Goal: Task Accomplishment & Management: Use online tool/utility

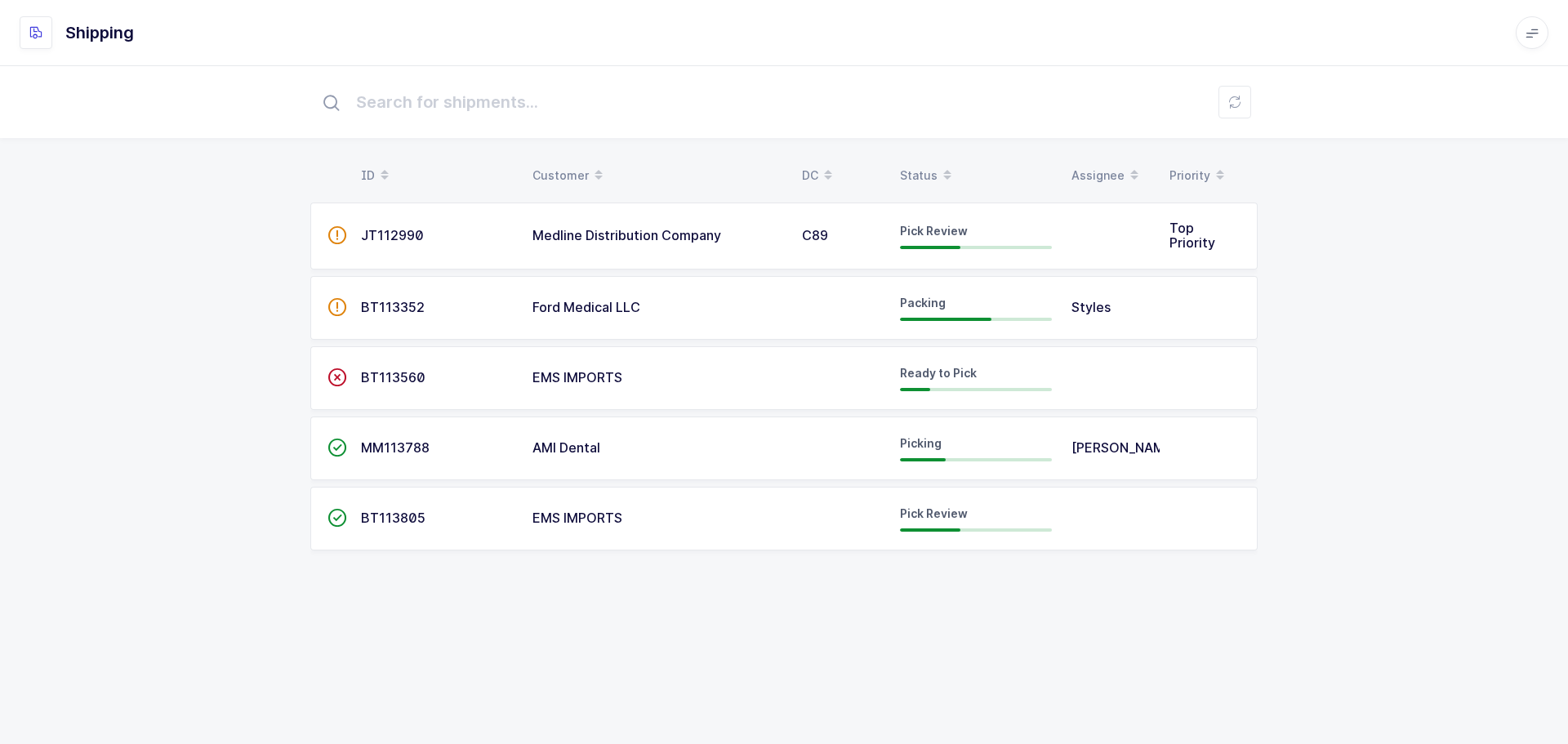
click at [571, 438] on td "AMI Dental" at bounding box center [657, 448] width 270 height 63
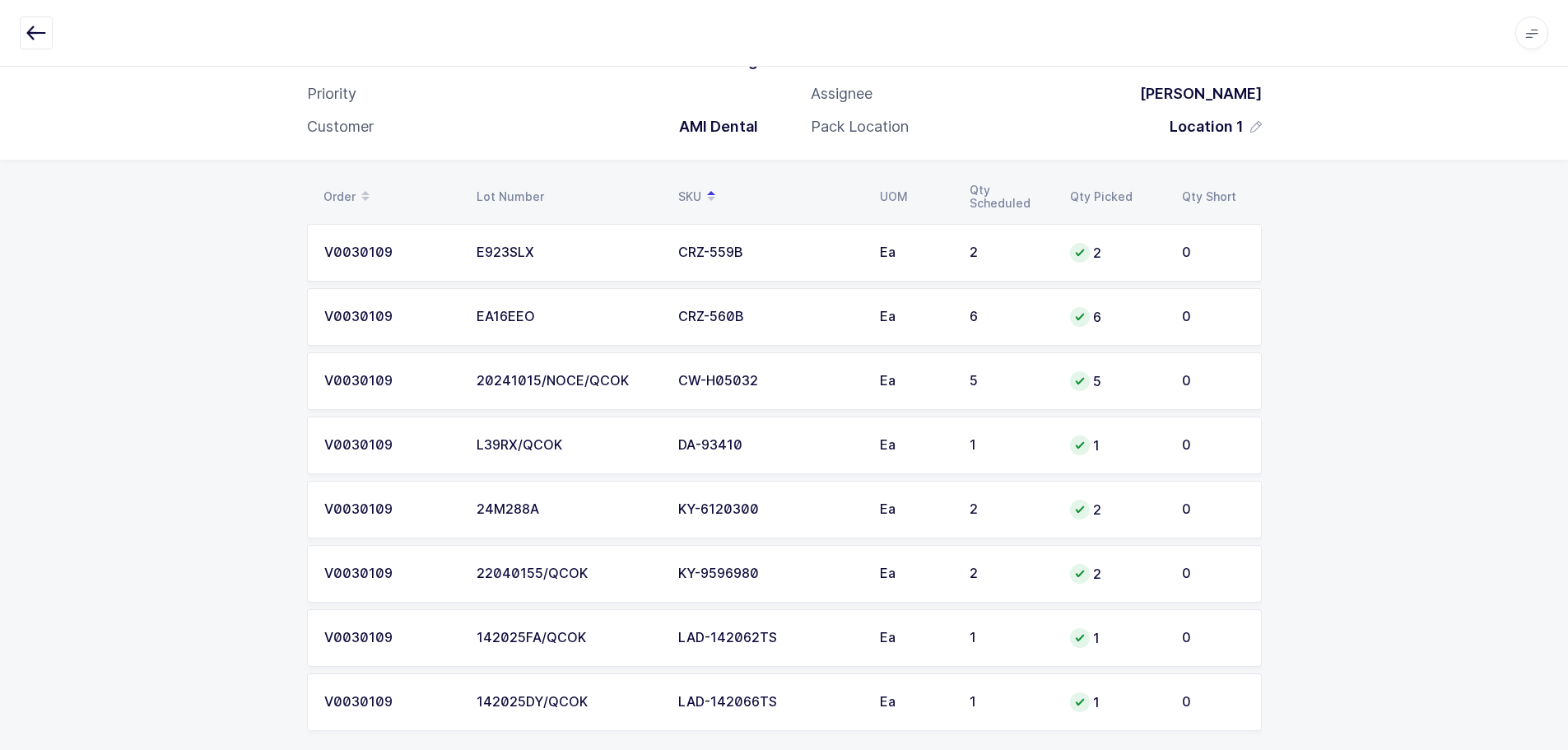
scroll to position [141, 0]
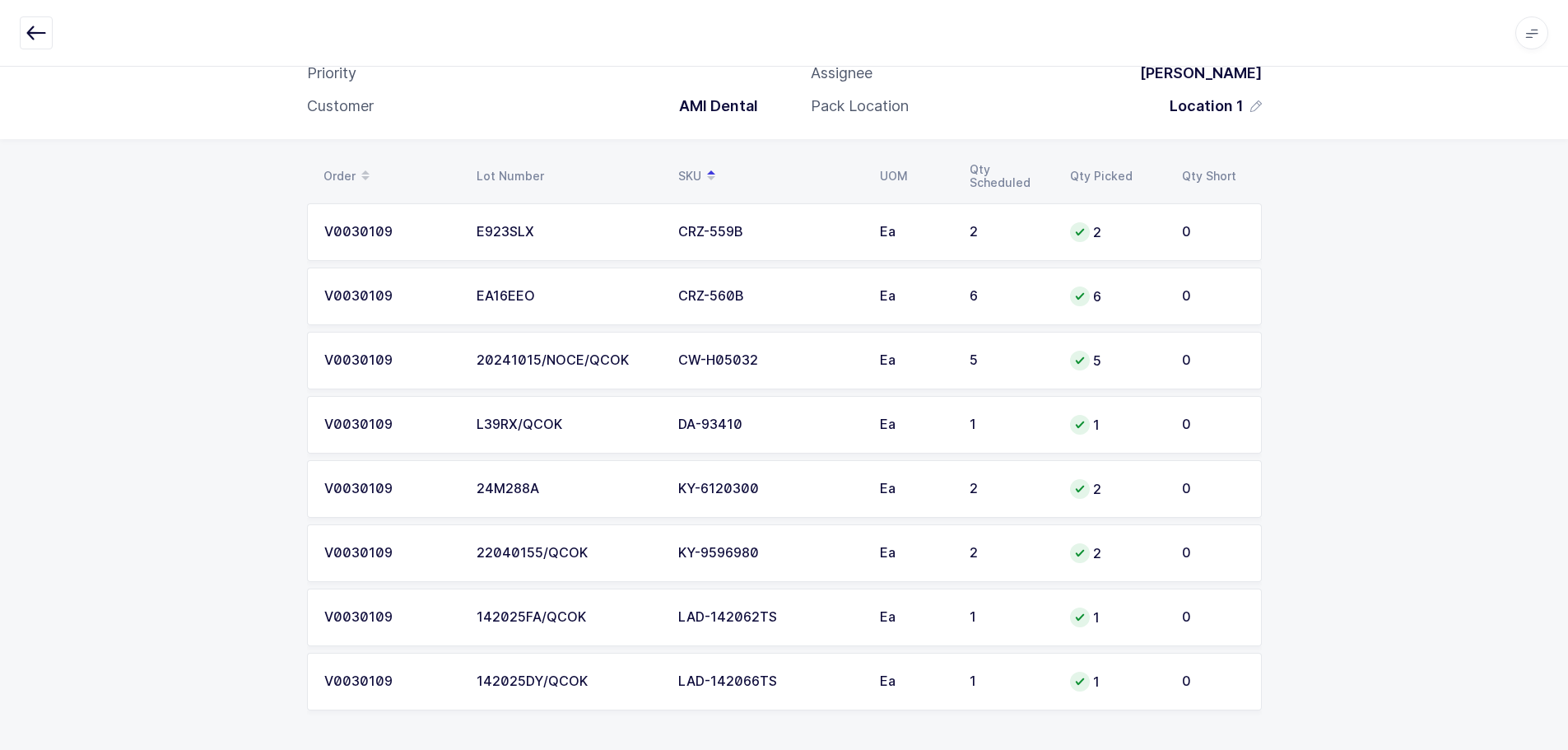
click at [702, 170] on span at bounding box center [710, 176] width 20 height 28
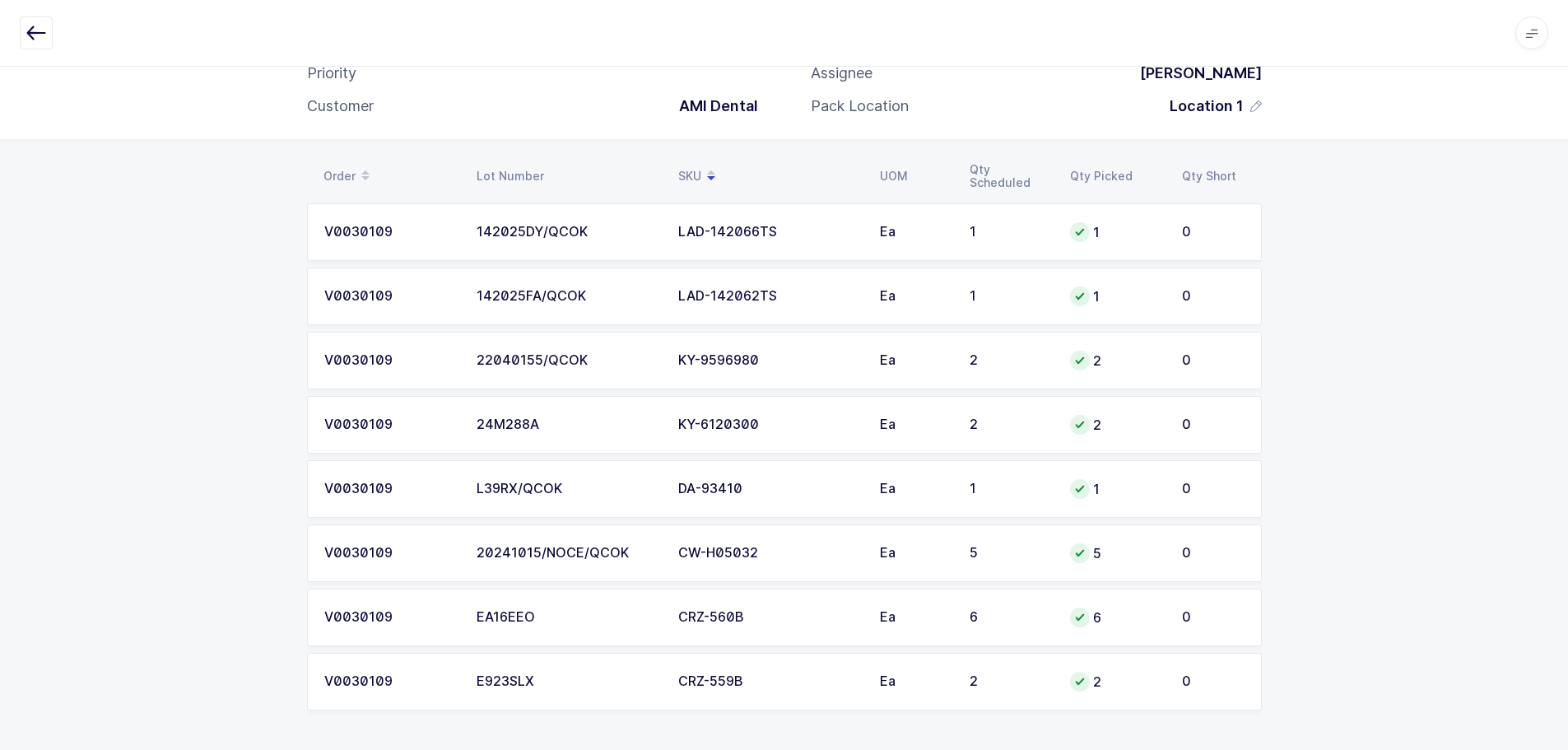
click at [702, 170] on span at bounding box center [710, 176] width 20 height 28
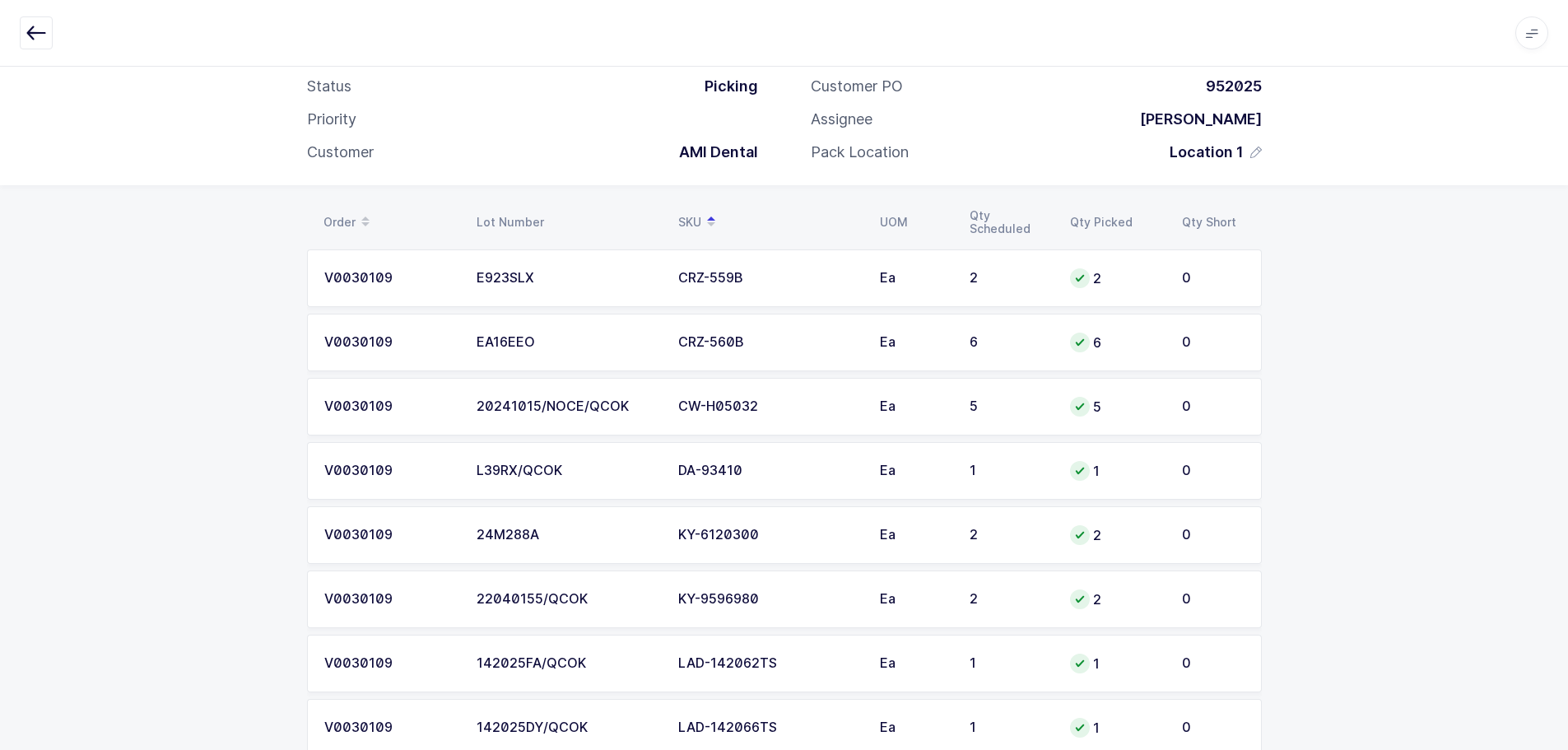
scroll to position [59, 0]
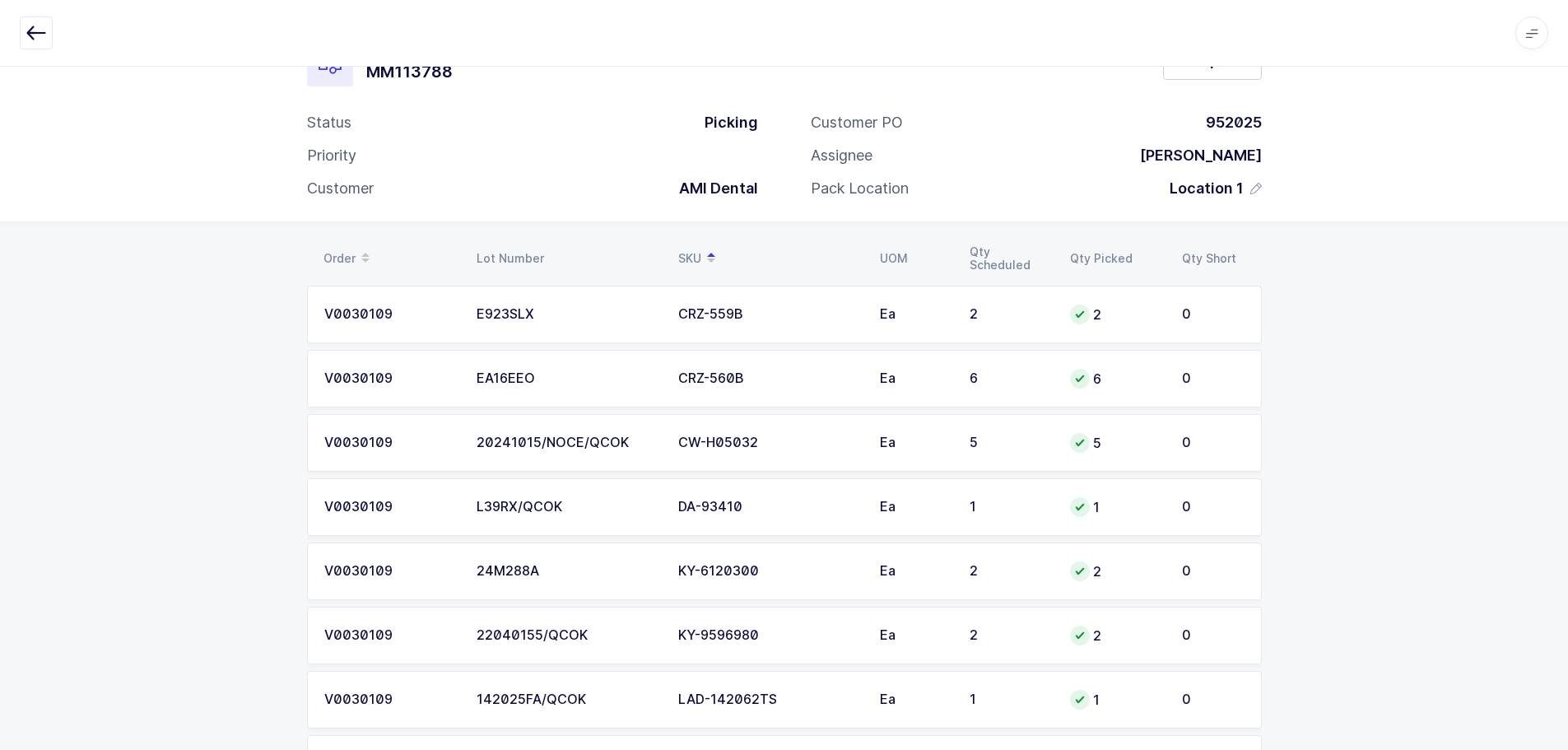
click at [215, 324] on div "Order Lot Number SKU UOM Qty Scheduled Qty Picked Qty Short V0030109 E923SLX CR…" at bounding box center [784, 527] width 1568 height 611
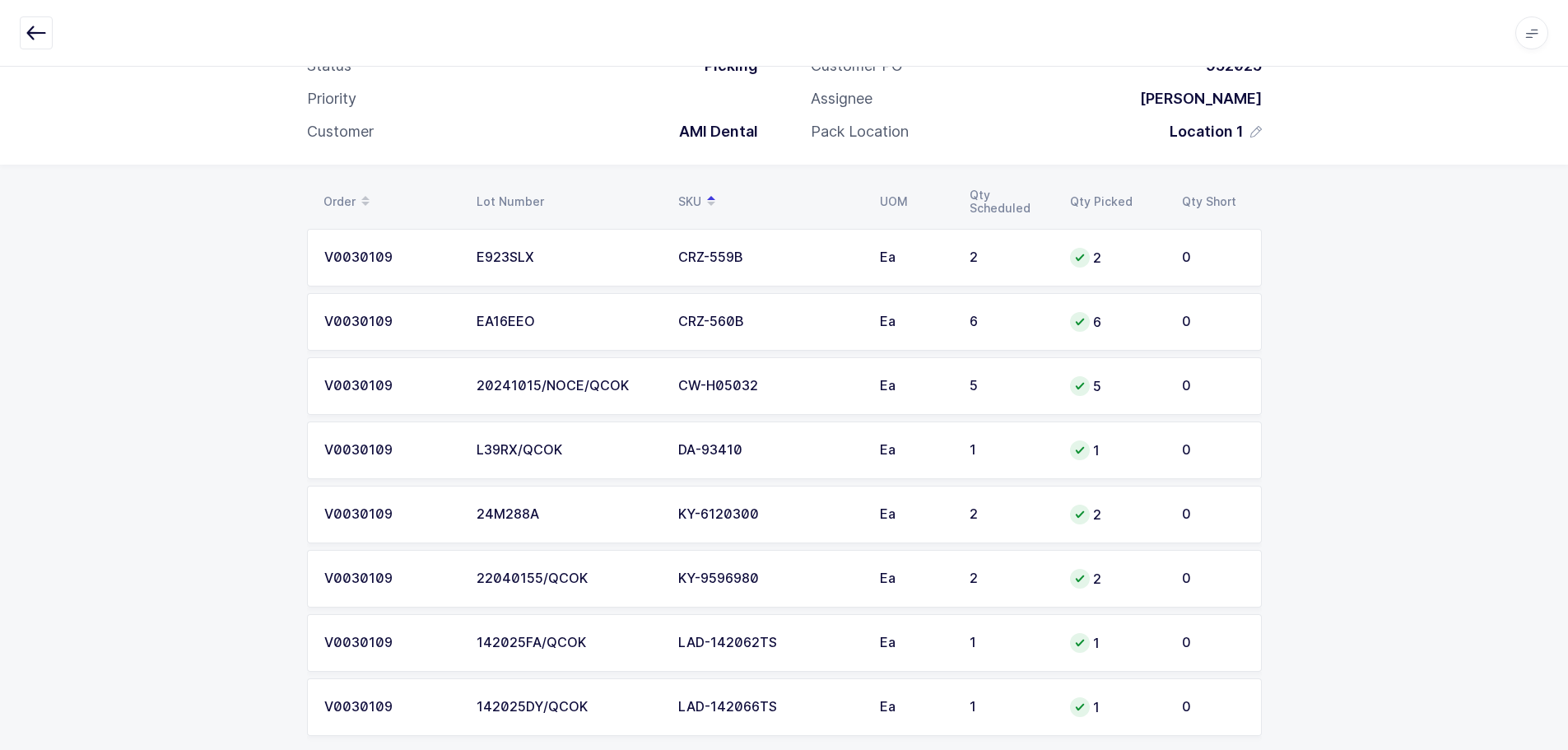
scroll to position [141, 0]
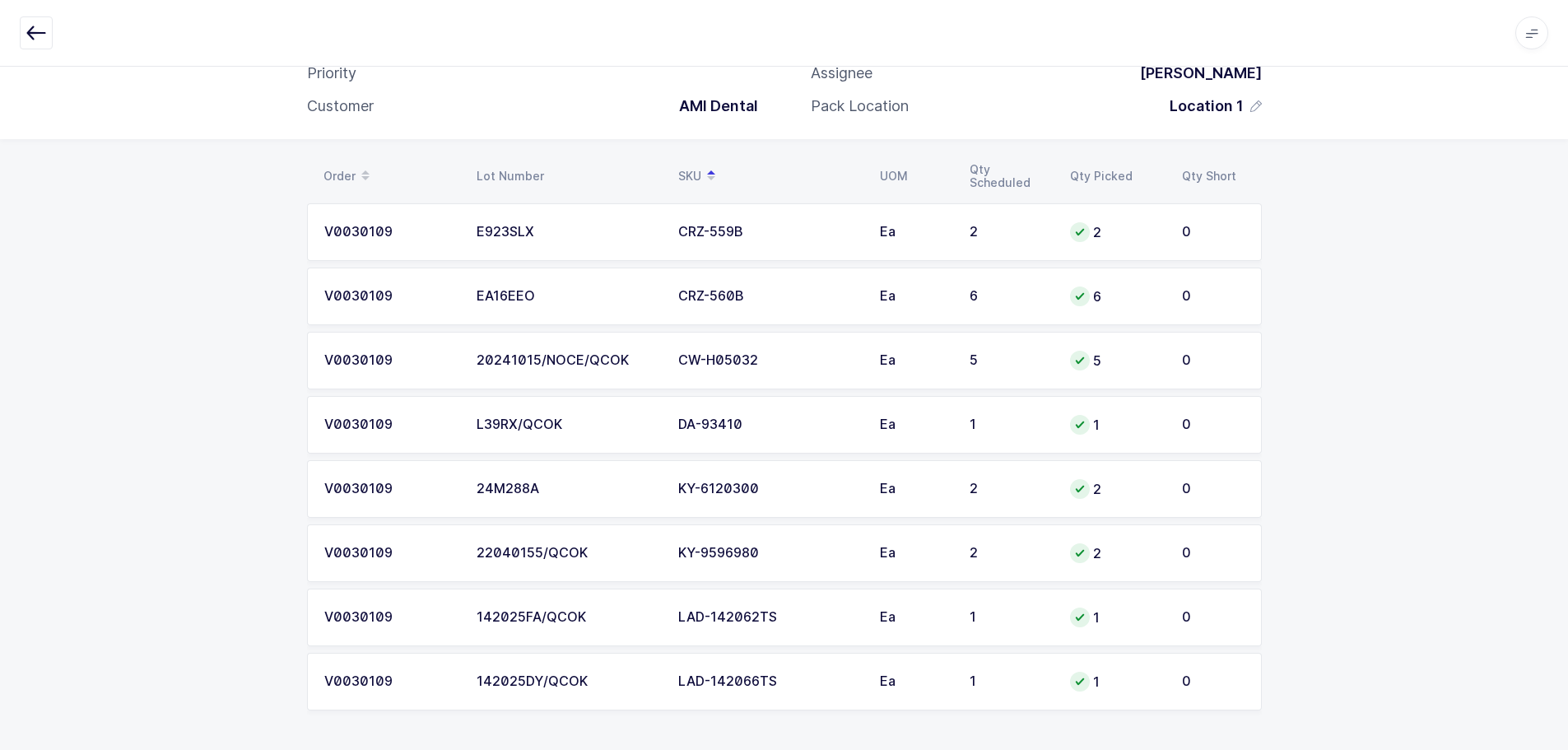
click at [1315, 408] on div "Order Lot Number SKU UOM Qty Scheduled Qty Picked Qty Short V0030109 E923SLX CR…" at bounding box center [784, 444] width 1568 height 611
click at [38, 33] on icon "button" at bounding box center [36, 32] width 20 height 20
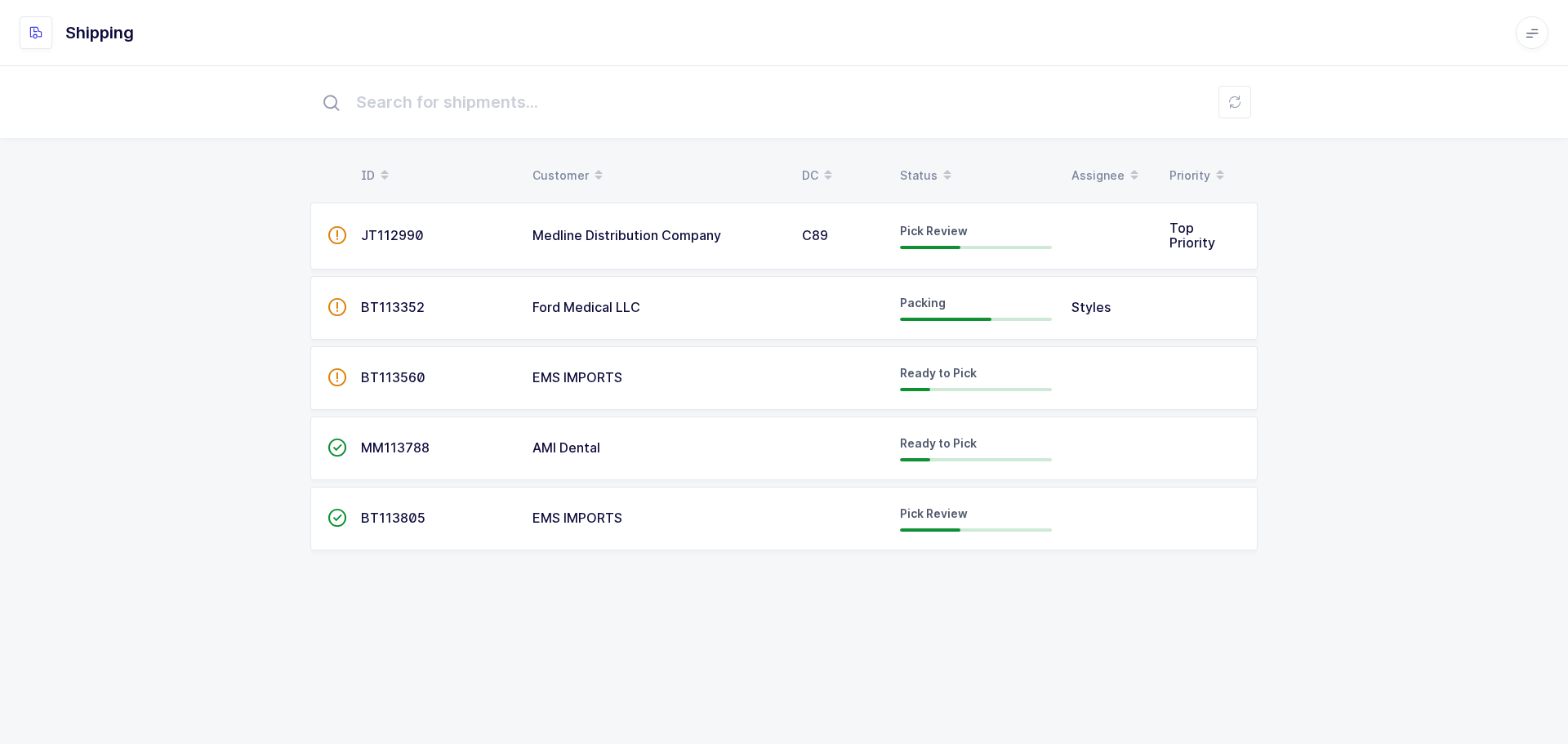
click at [913, 165] on div "Status" at bounding box center [976, 175] width 152 height 28
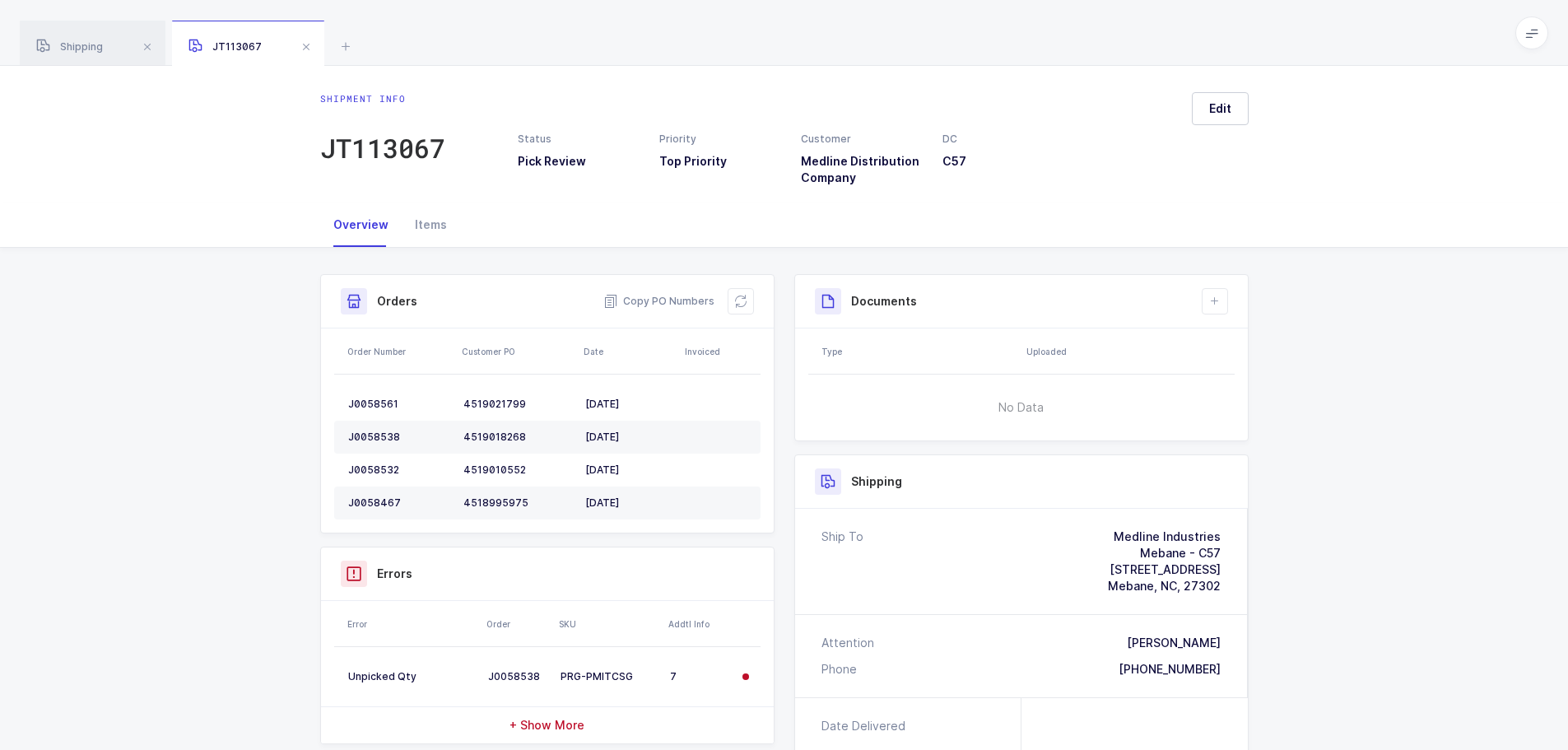
click at [338, 43] on icon at bounding box center [345, 46] width 20 height 20
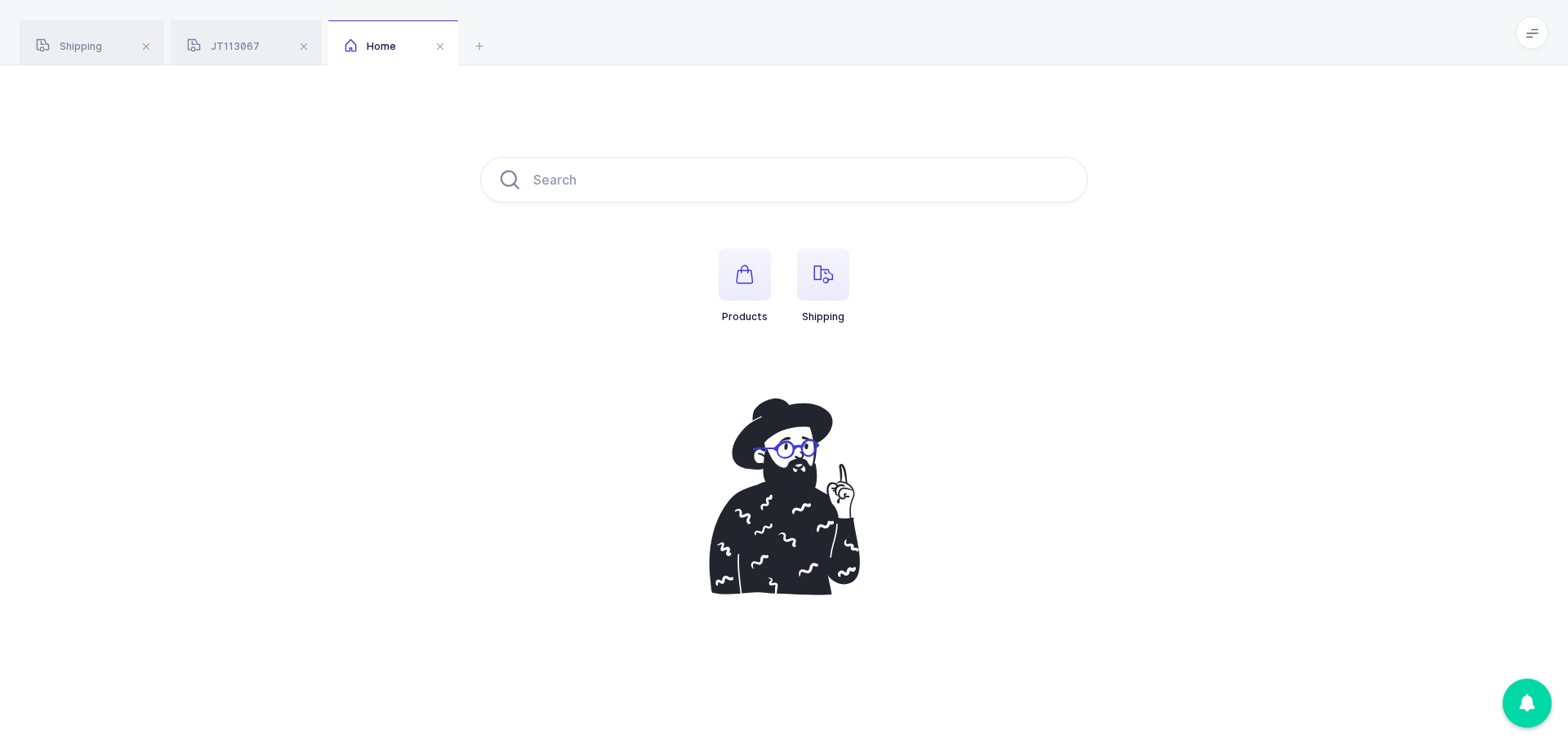
click at [817, 265] on icon "button" at bounding box center [823, 274] width 19 height 19
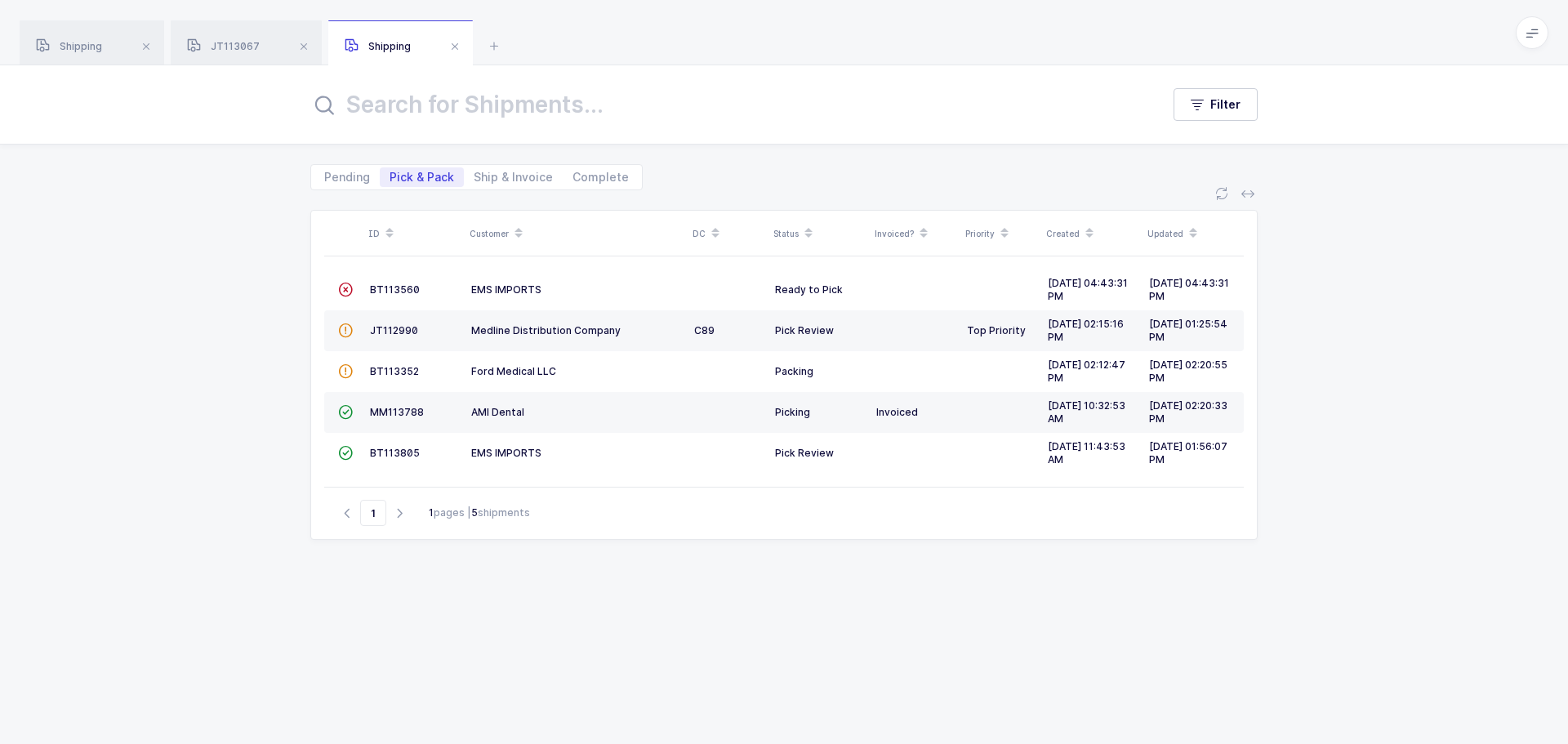
click at [390, 411] on span "MM113788" at bounding box center [397, 412] width 54 height 12
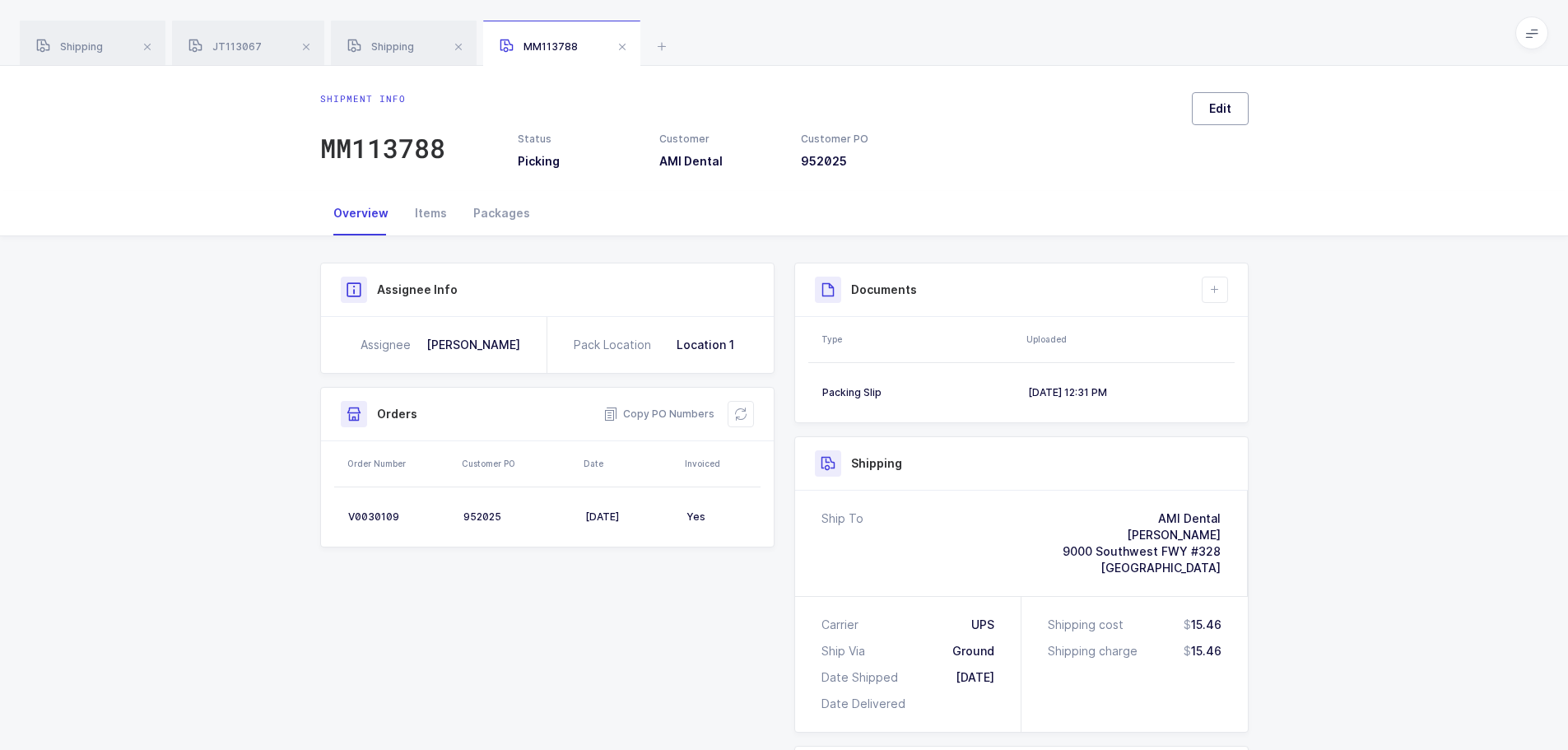
click at [1216, 112] on span "Edit" at bounding box center [1221, 108] width 22 height 16
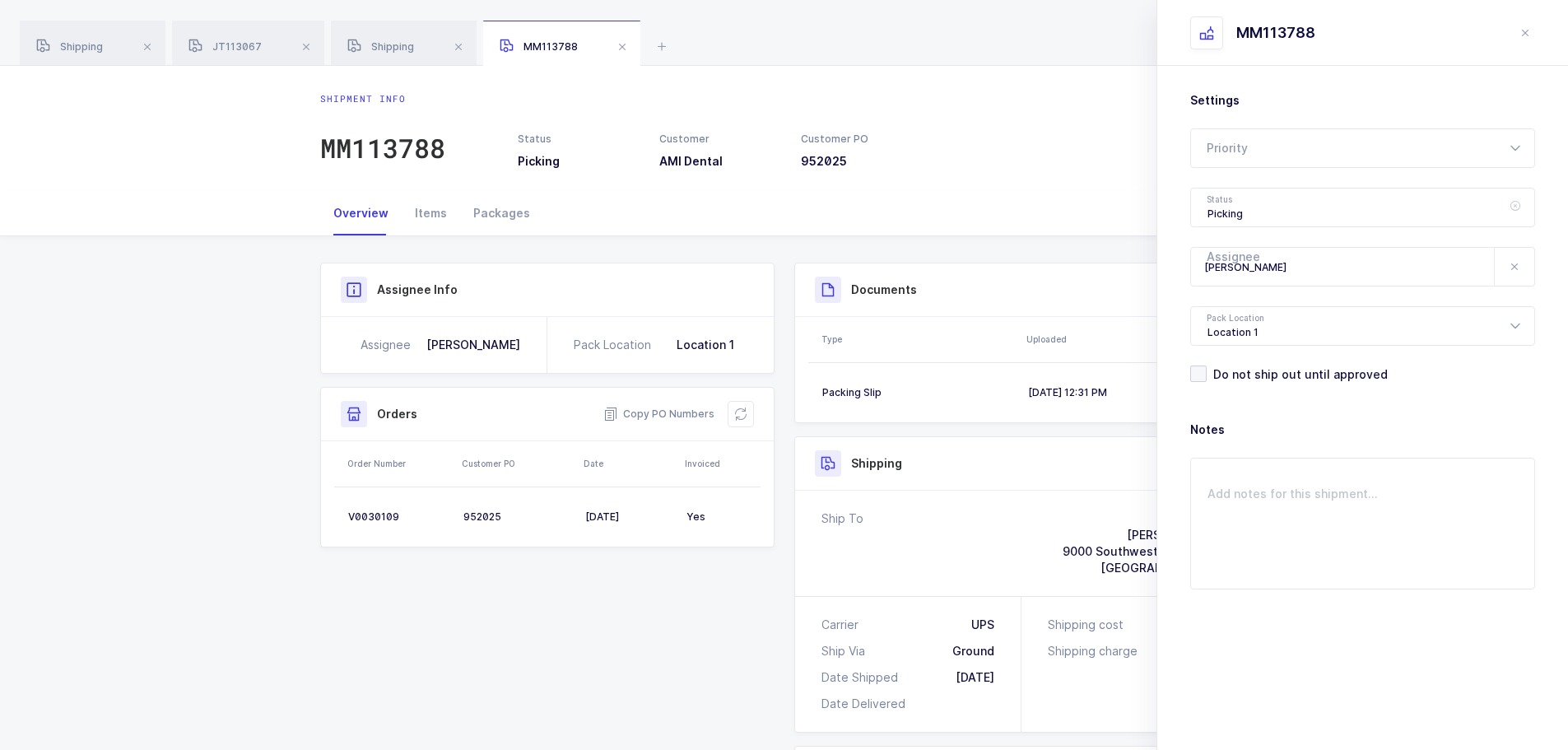
click at [1513, 207] on icon at bounding box center [1515, 207] width 20 height 39
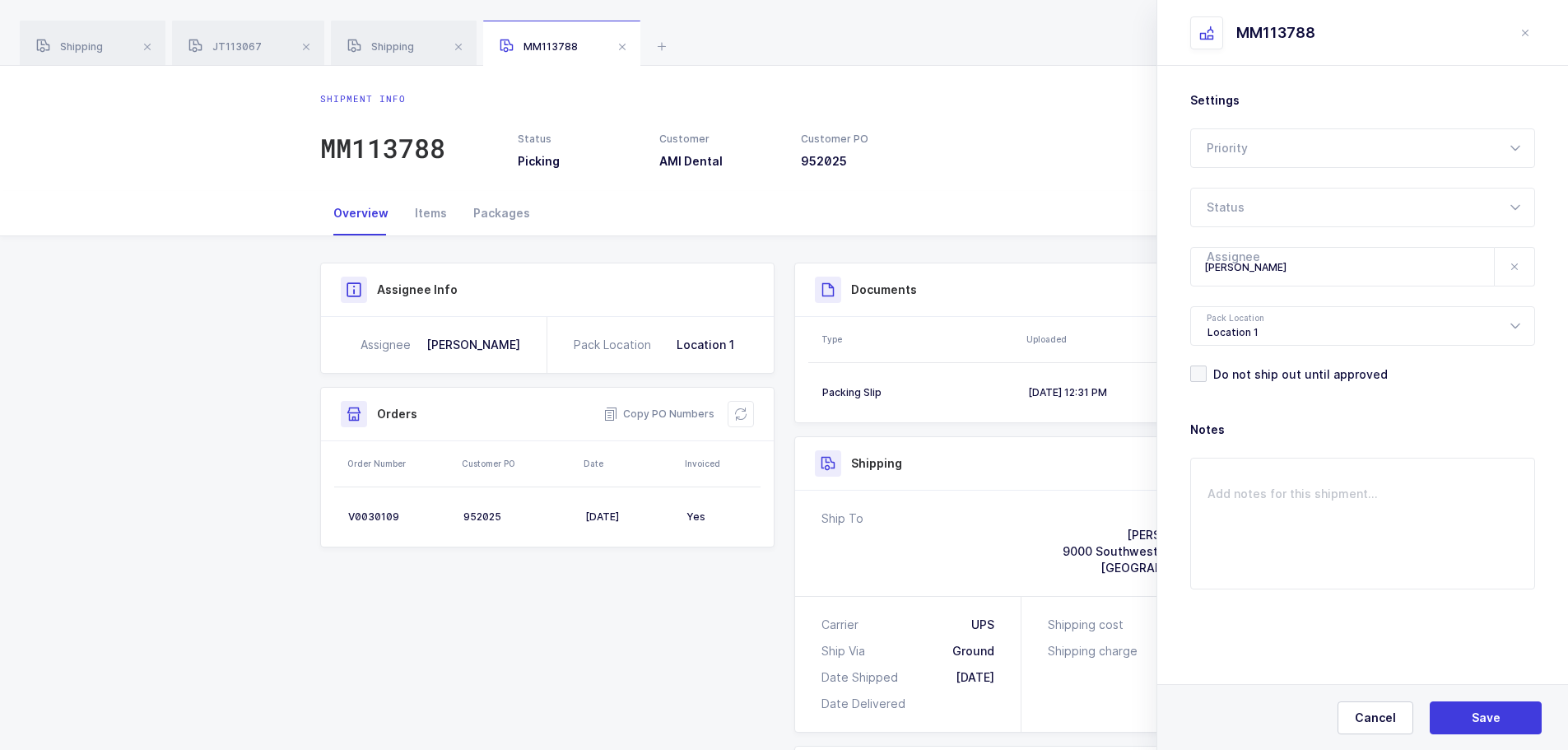
click at [1513, 207] on icon at bounding box center [1515, 207] width 20 height 39
click at [411, 217] on div "Items" at bounding box center [431, 213] width 59 height 44
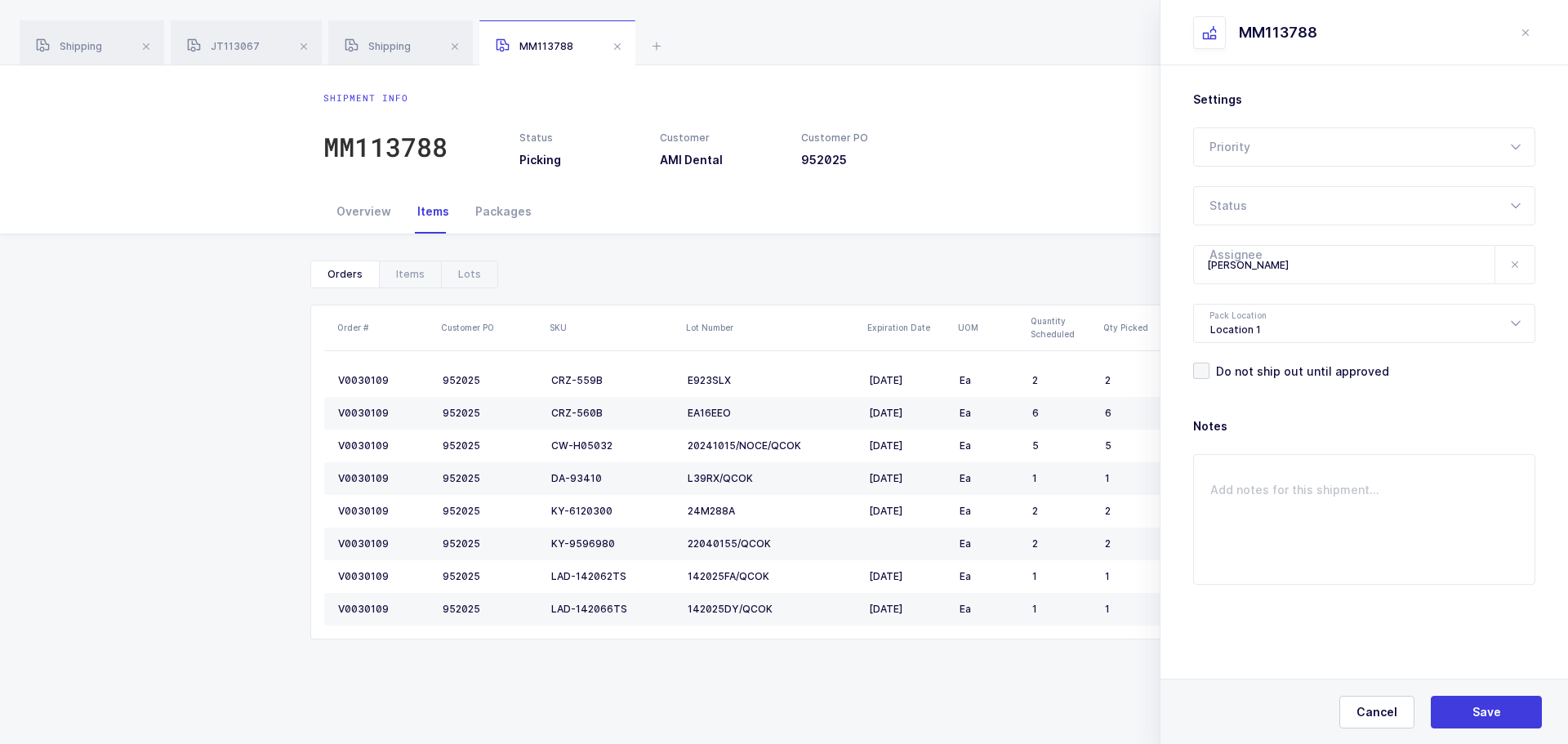
click at [1516, 262] on icon at bounding box center [1515, 264] width 13 height 13
click at [1516, 266] on icon at bounding box center [1516, 265] width 20 height 39
click at [1522, 201] on icon at bounding box center [1516, 205] width 20 height 39
click at [1237, 306] on span "Picking" at bounding box center [1231, 309] width 41 height 14
click at [1497, 714] on span "Save" at bounding box center [1487, 712] width 29 height 16
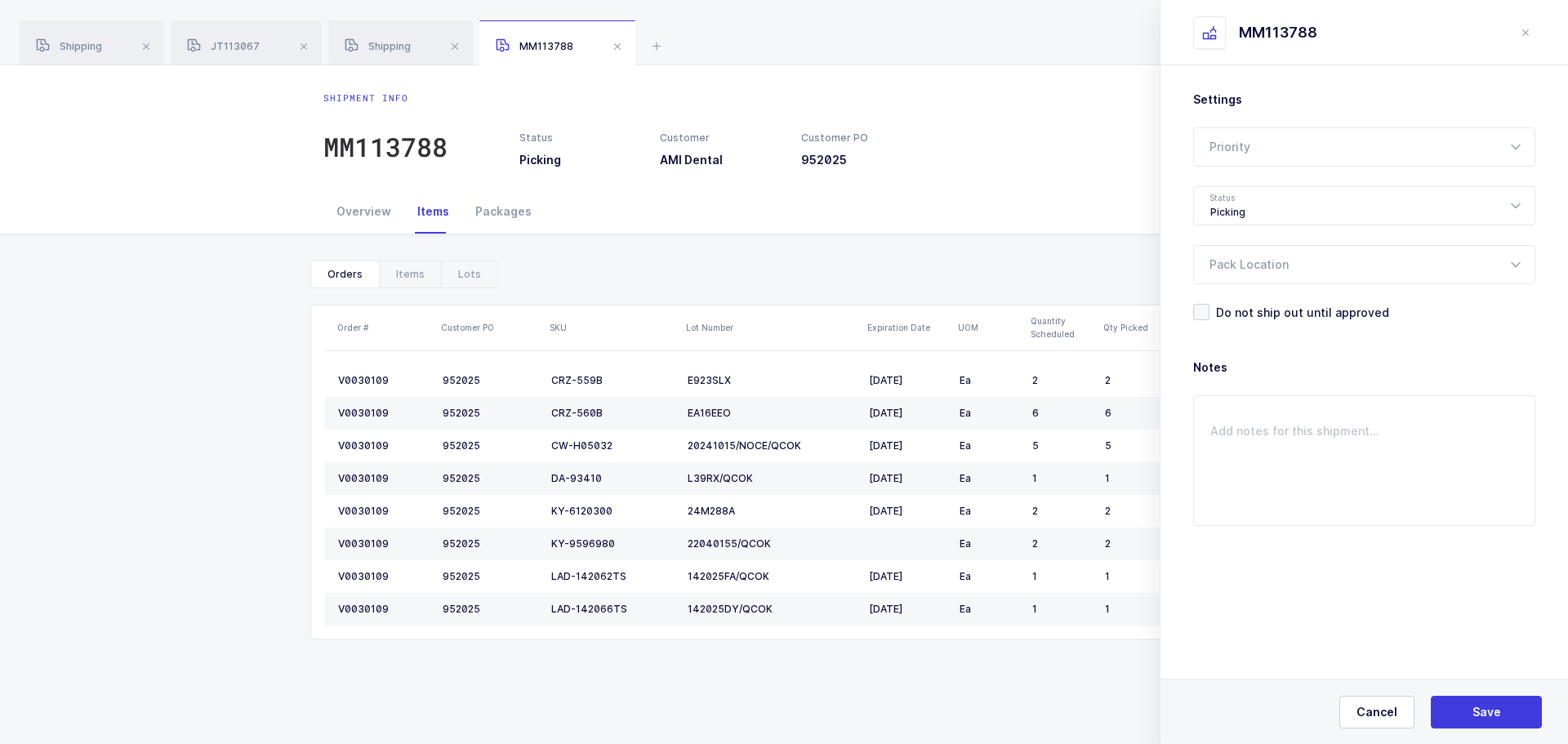
type input "Ready to Pick"
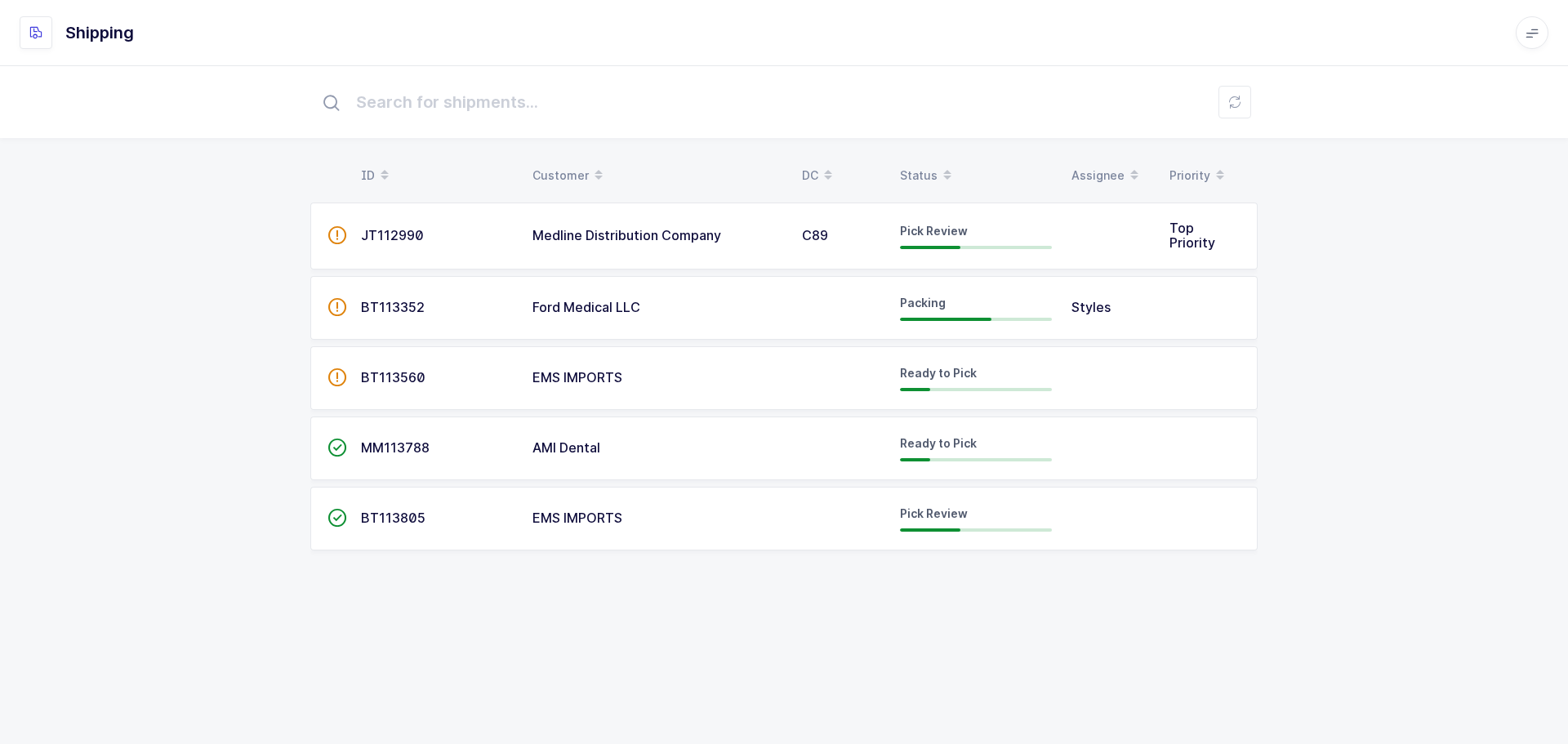
click at [913, 171] on div "Status" at bounding box center [976, 175] width 152 height 28
click at [917, 180] on div "Status" at bounding box center [976, 175] width 152 height 28
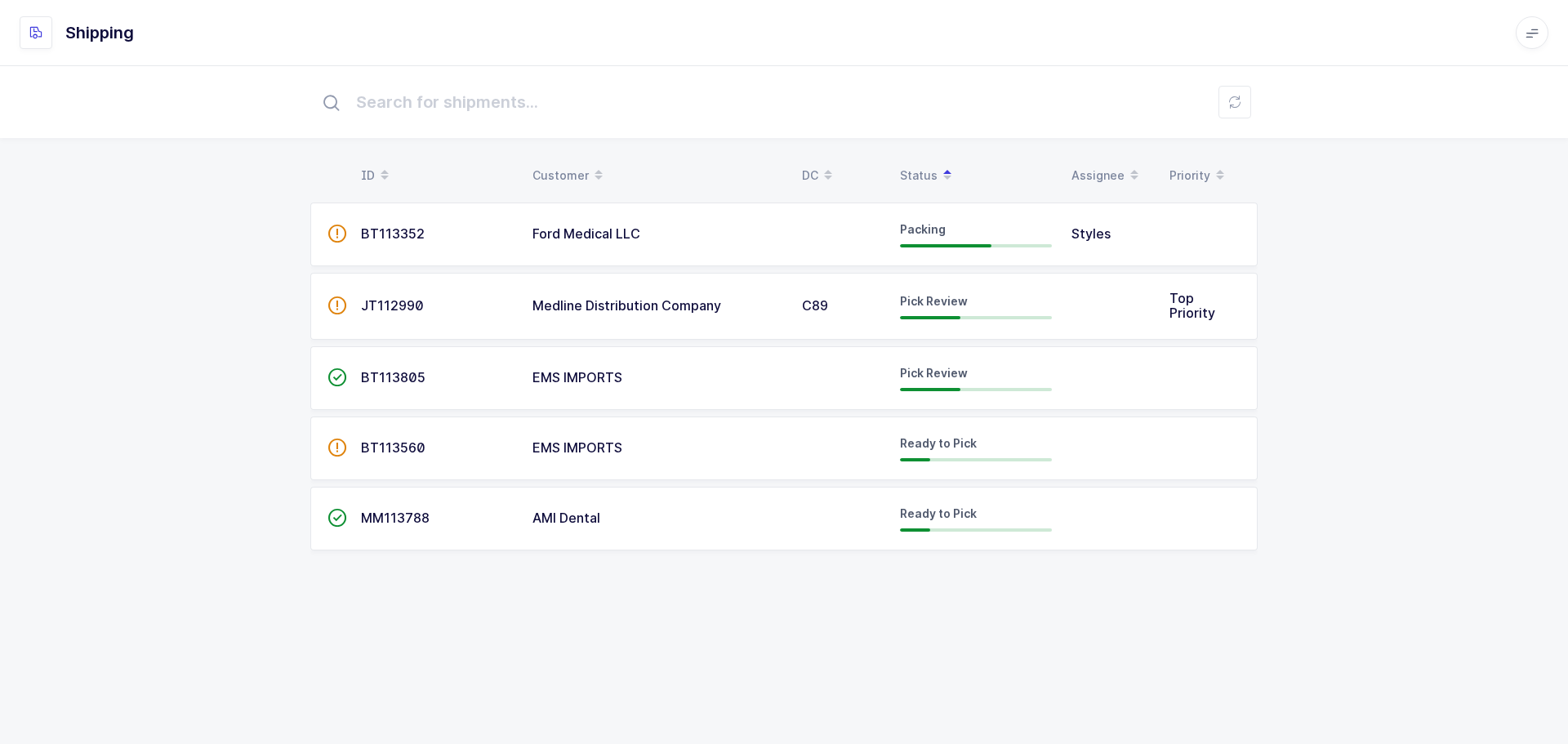
click at [409, 307] on span "JT112990" at bounding box center [392, 305] width 63 height 16
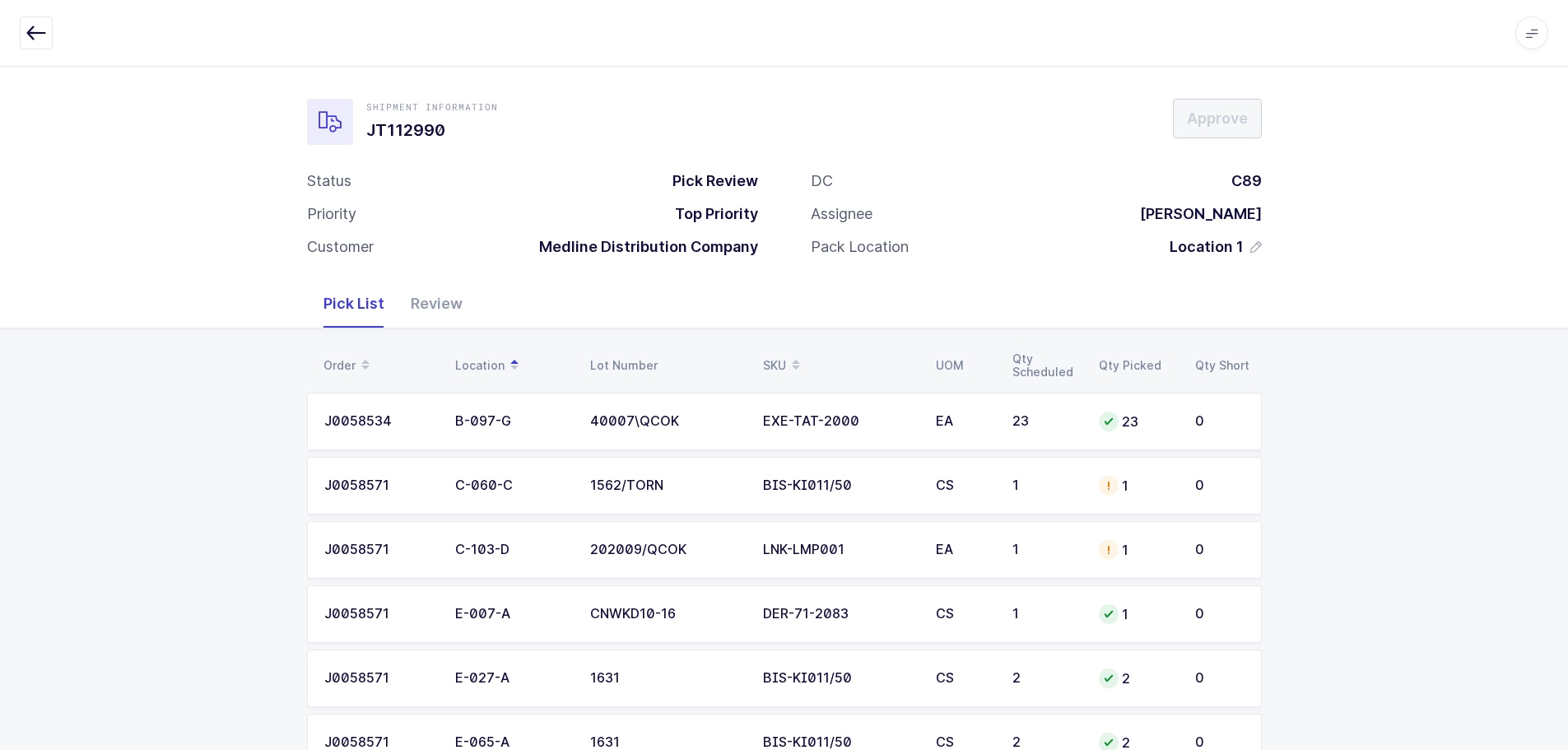
click at [1079, 475] on td "1" at bounding box center [1045, 486] width 86 height 58
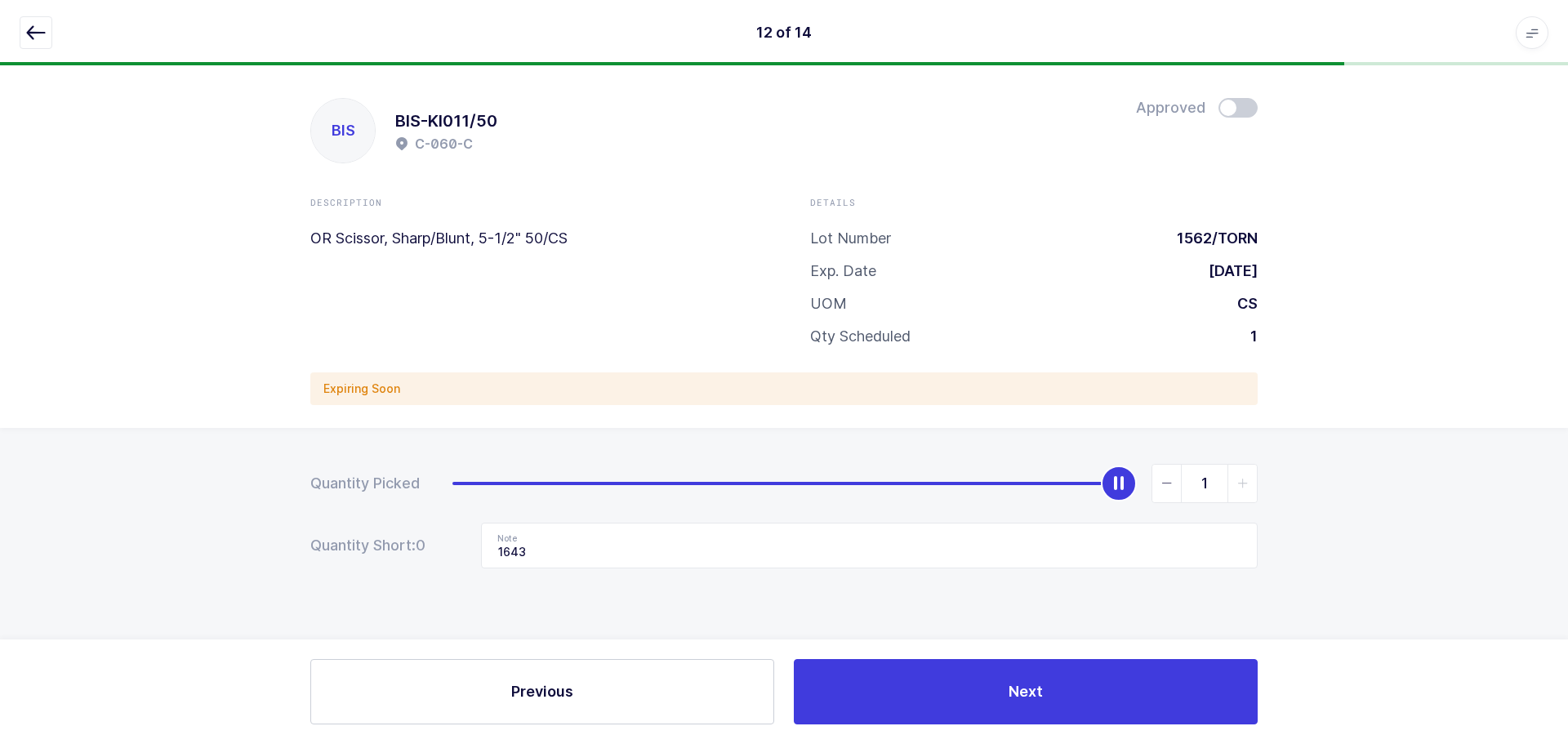
click at [34, 35] on icon "button" at bounding box center [36, 32] width 19 height 19
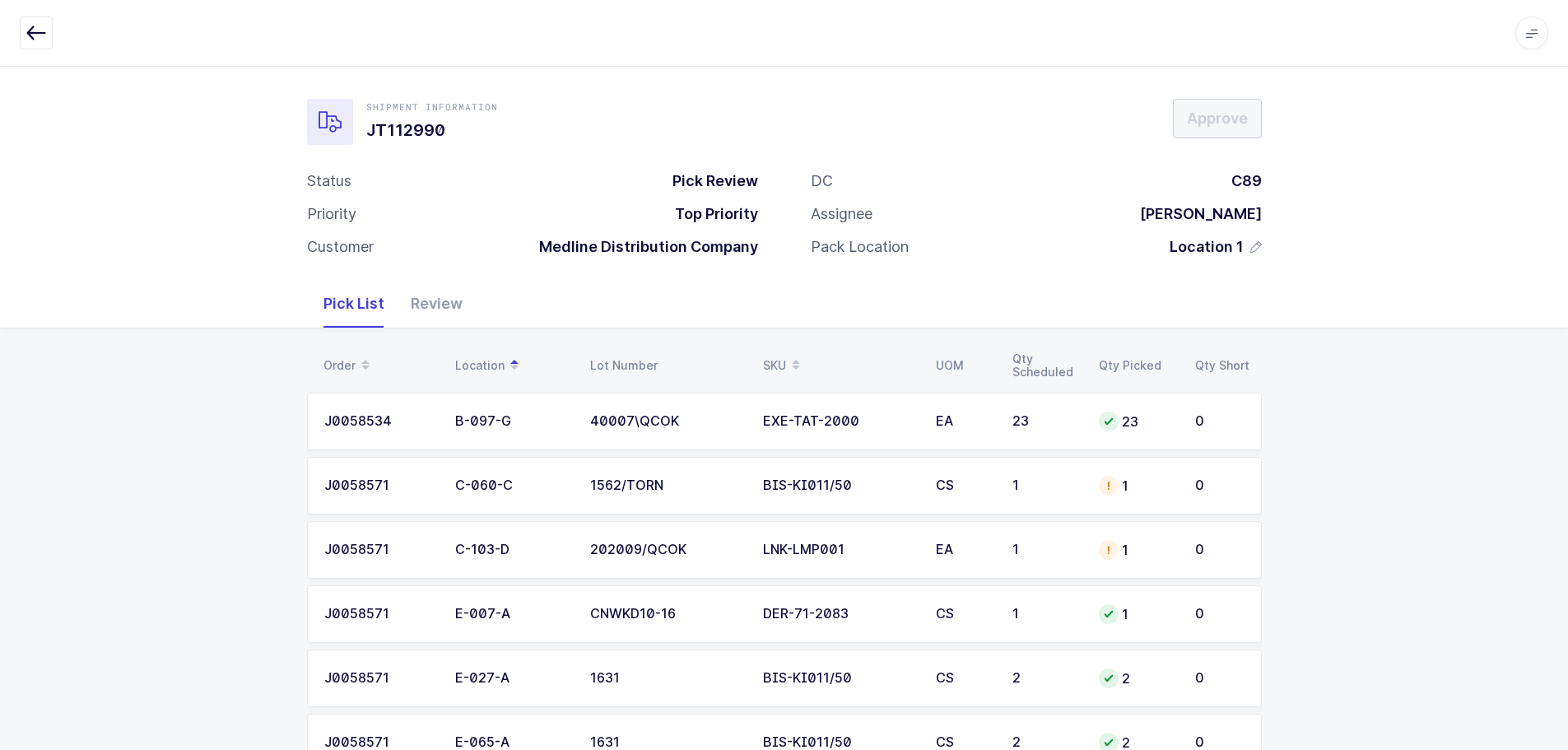
click at [1023, 502] on td "1" at bounding box center [1045, 486] width 86 height 58
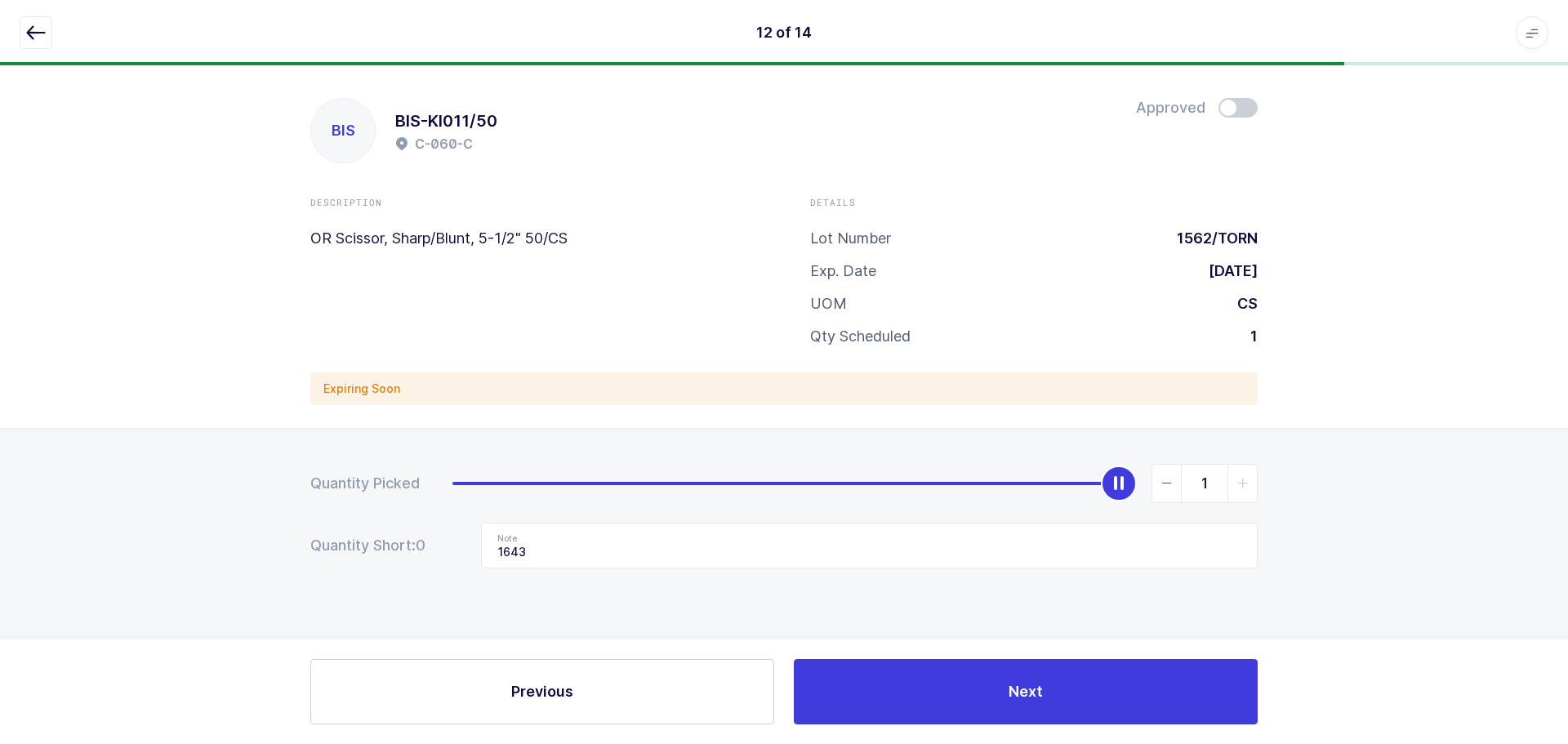
type input "0"
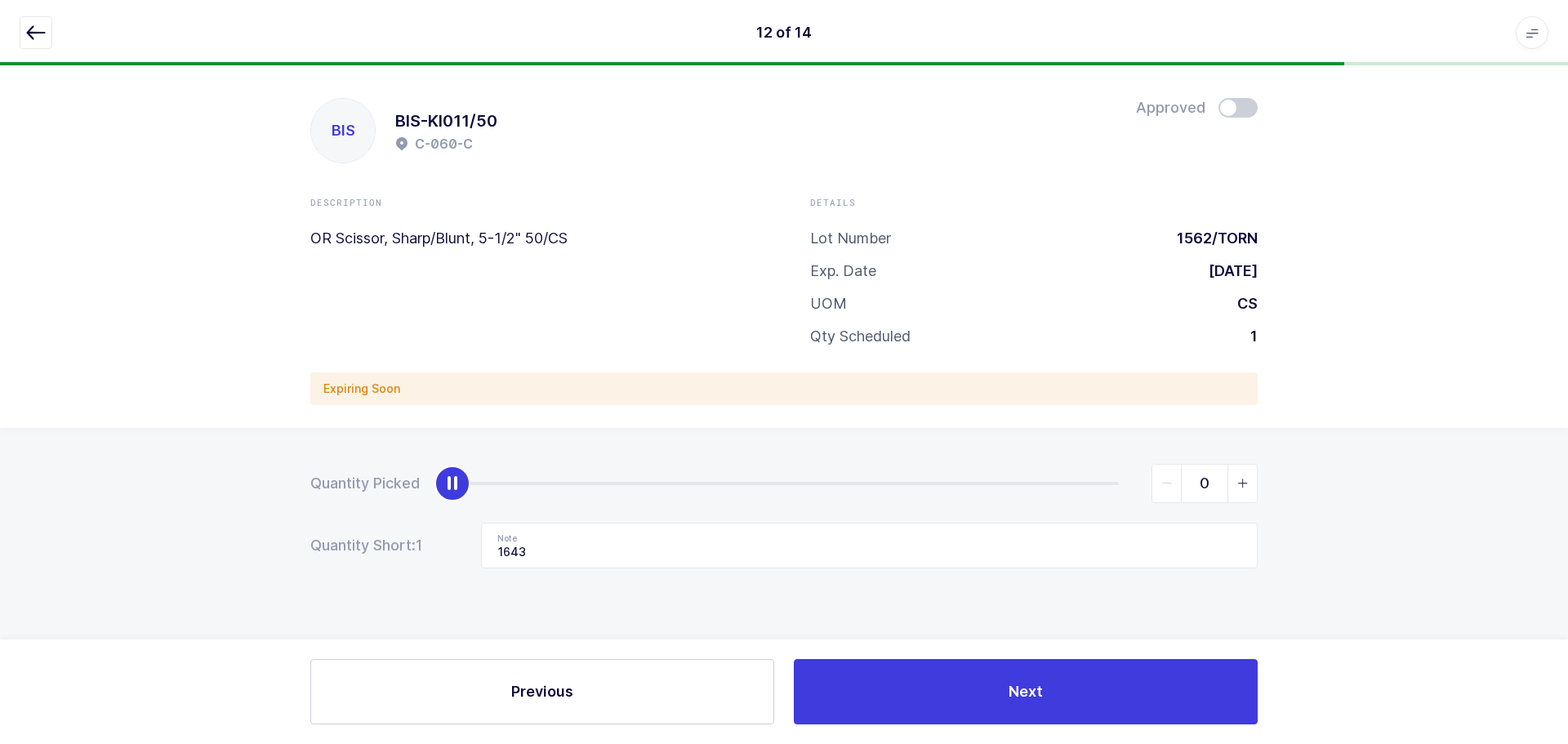
drag, startPoint x: 1134, startPoint y: 479, endPoint x: 407, endPoint y: 539, distance: 729.5
click at [0, 480] on html "12 of 14 Apps Core Warehouse Admin Mission Control Purchasing Baltazar N. Logou…" at bounding box center [784, 372] width 1568 height 744
drag, startPoint x: 576, startPoint y: 546, endPoint x: 358, endPoint y: 557, distance: 218.3
click at [358, 557] on div "Quantity Short: 1 Note 1643" at bounding box center [784, 545] width 948 height 46
click at [38, 28] on icon "button" at bounding box center [36, 32] width 19 height 19
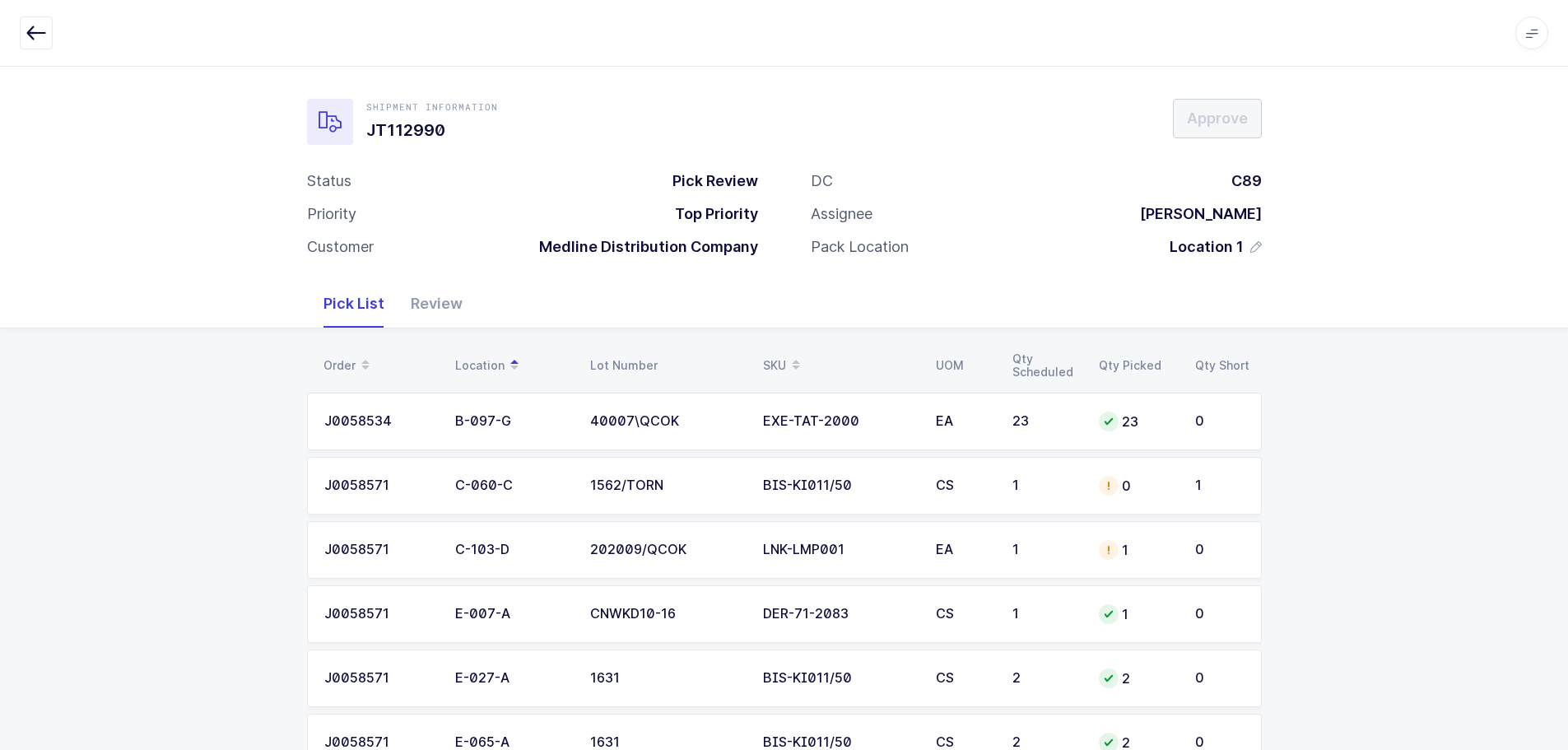
click at [1163, 548] on div "1" at bounding box center [1137, 550] width 77 height 20
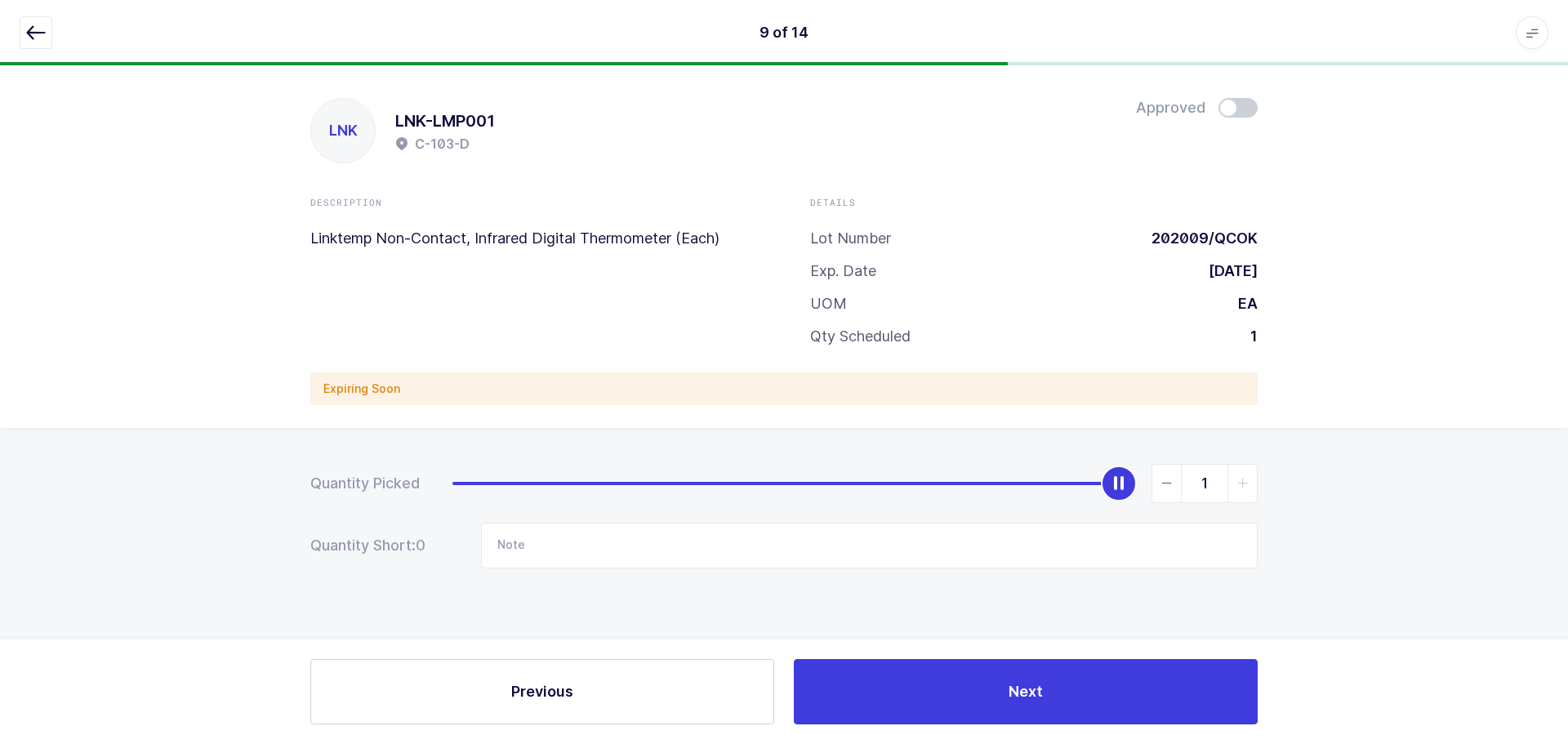
click at [1239, 111] on span at bounding box center [1238, 107] width 39 height 19
click at [29, 25] on icon "button" at bounding box center [36, 32] width 19 height 19
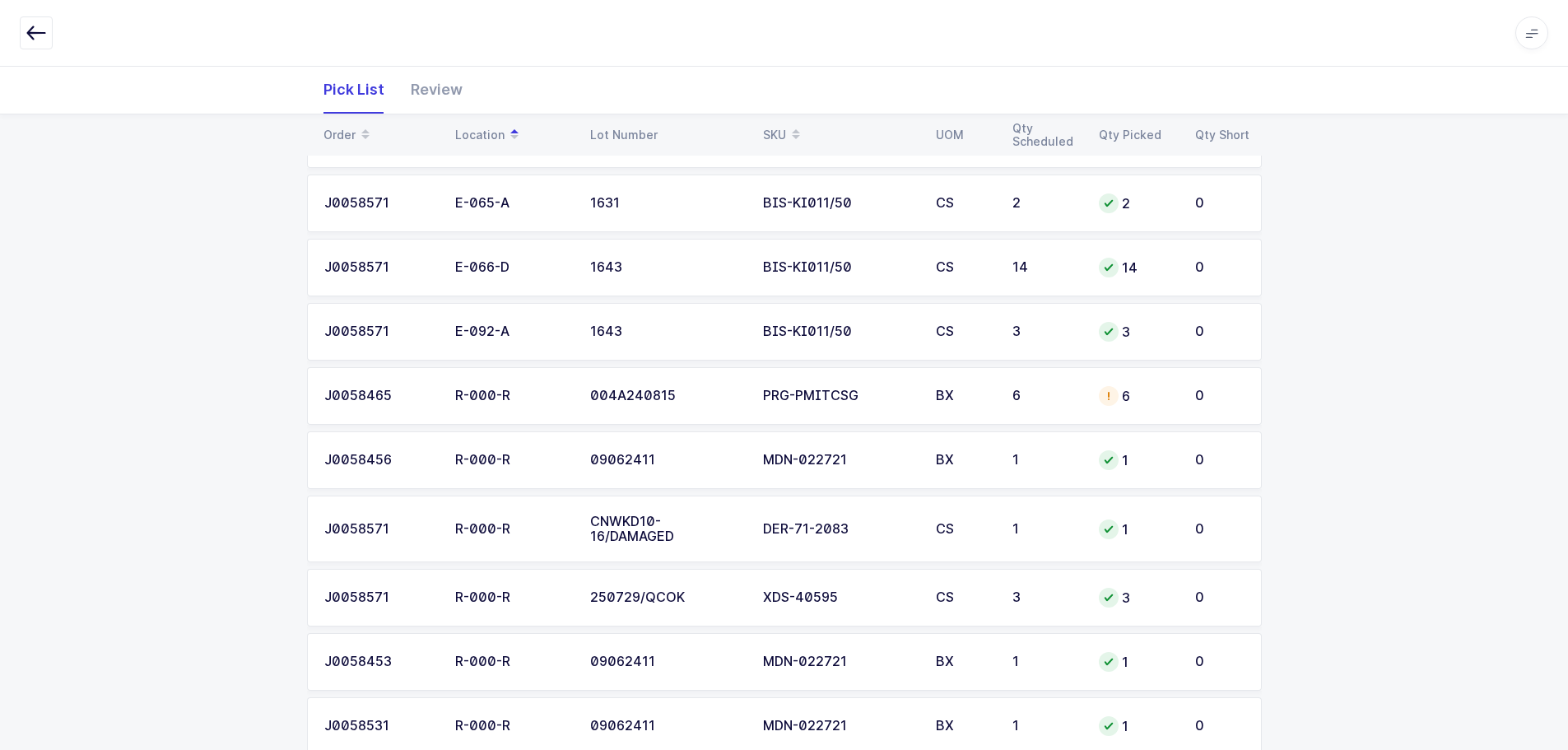
scroll to position [584, 0]
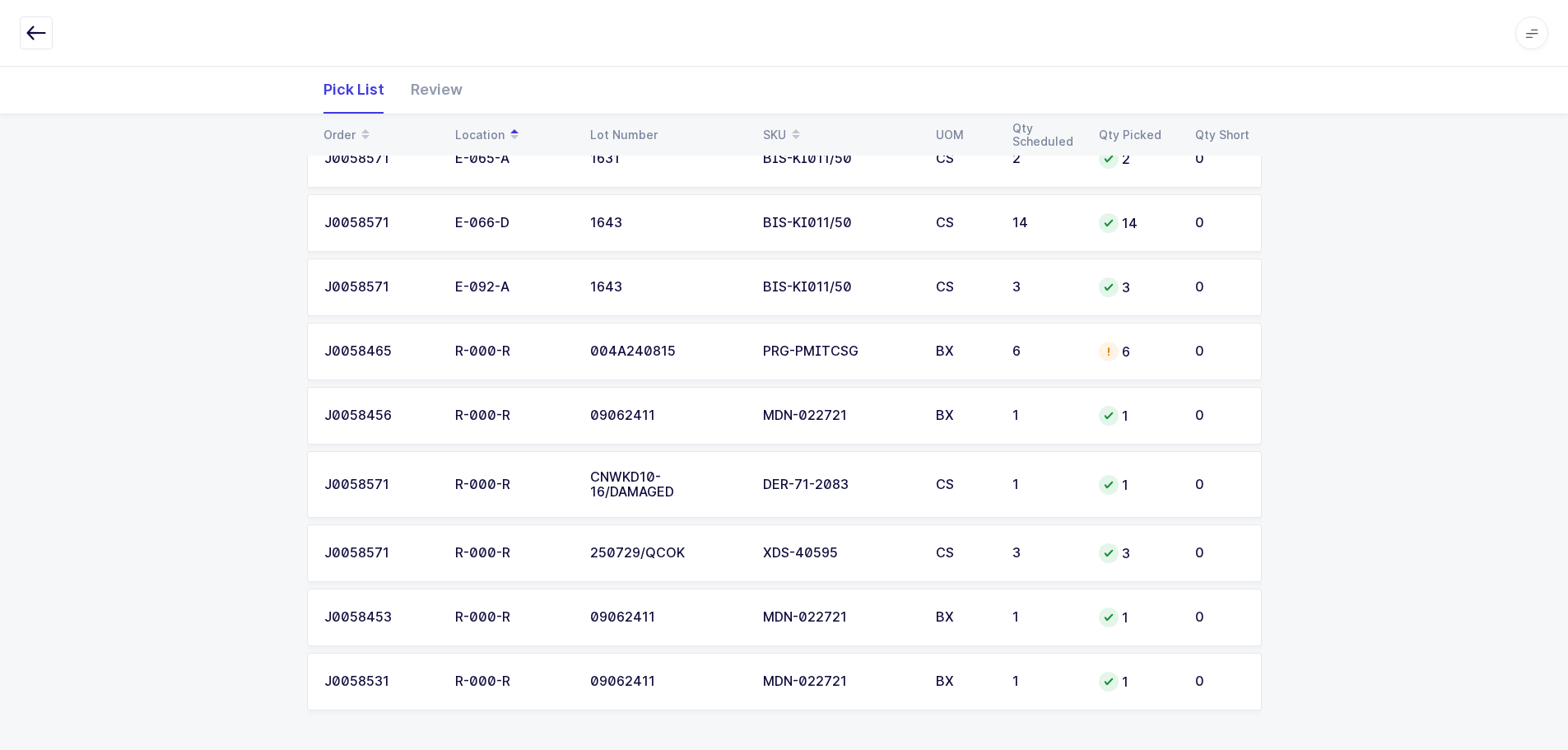
click at [1025, 350] on div "6" at bounding box center [1046, 351] width 66 height 14
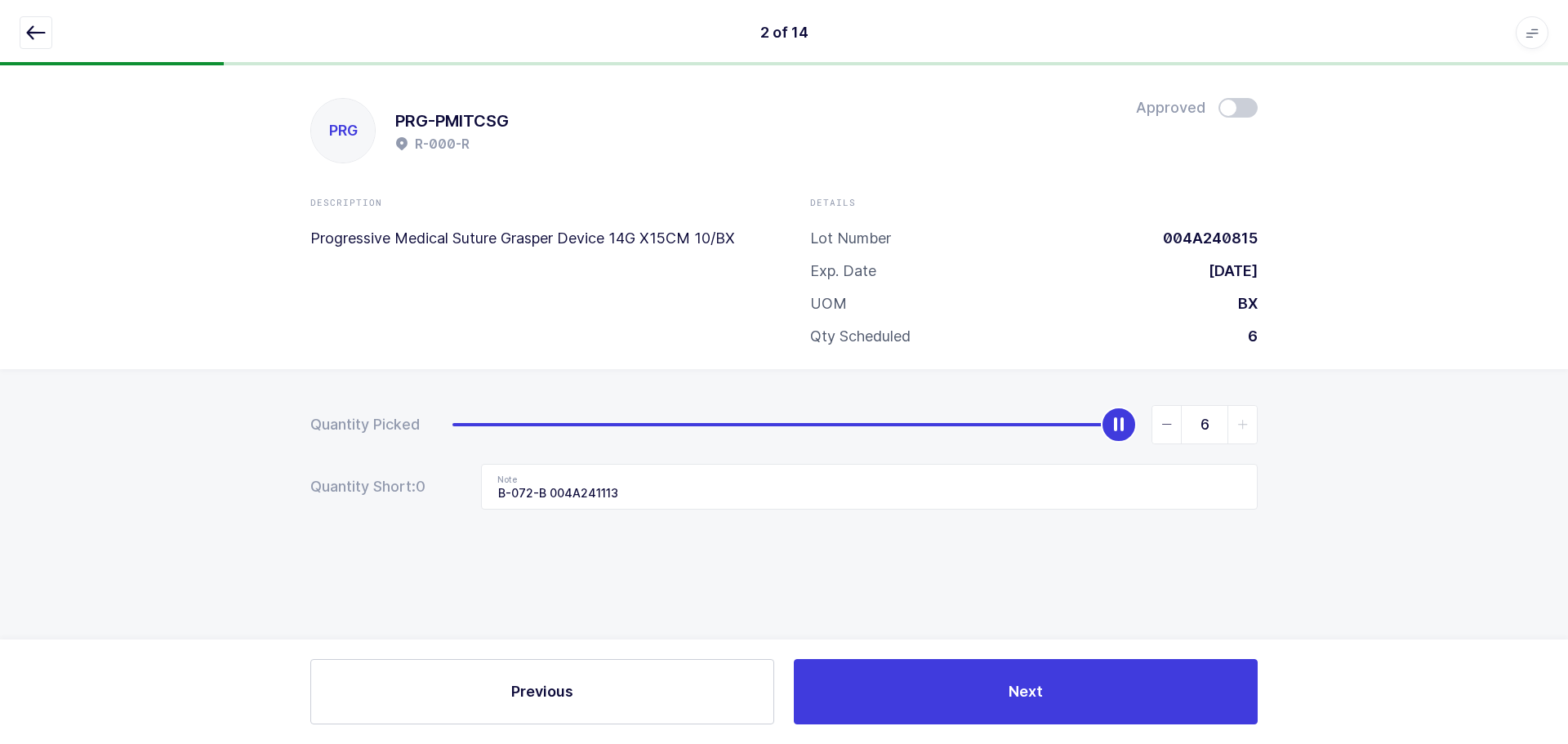
drag, startPoint x: 24, startPoint y: 36, endPoint x: 96, endPoint y: 72, distance: 80.5
click at [24, 36] on button "button" at bounding box center [36, 32] width 33 height 33
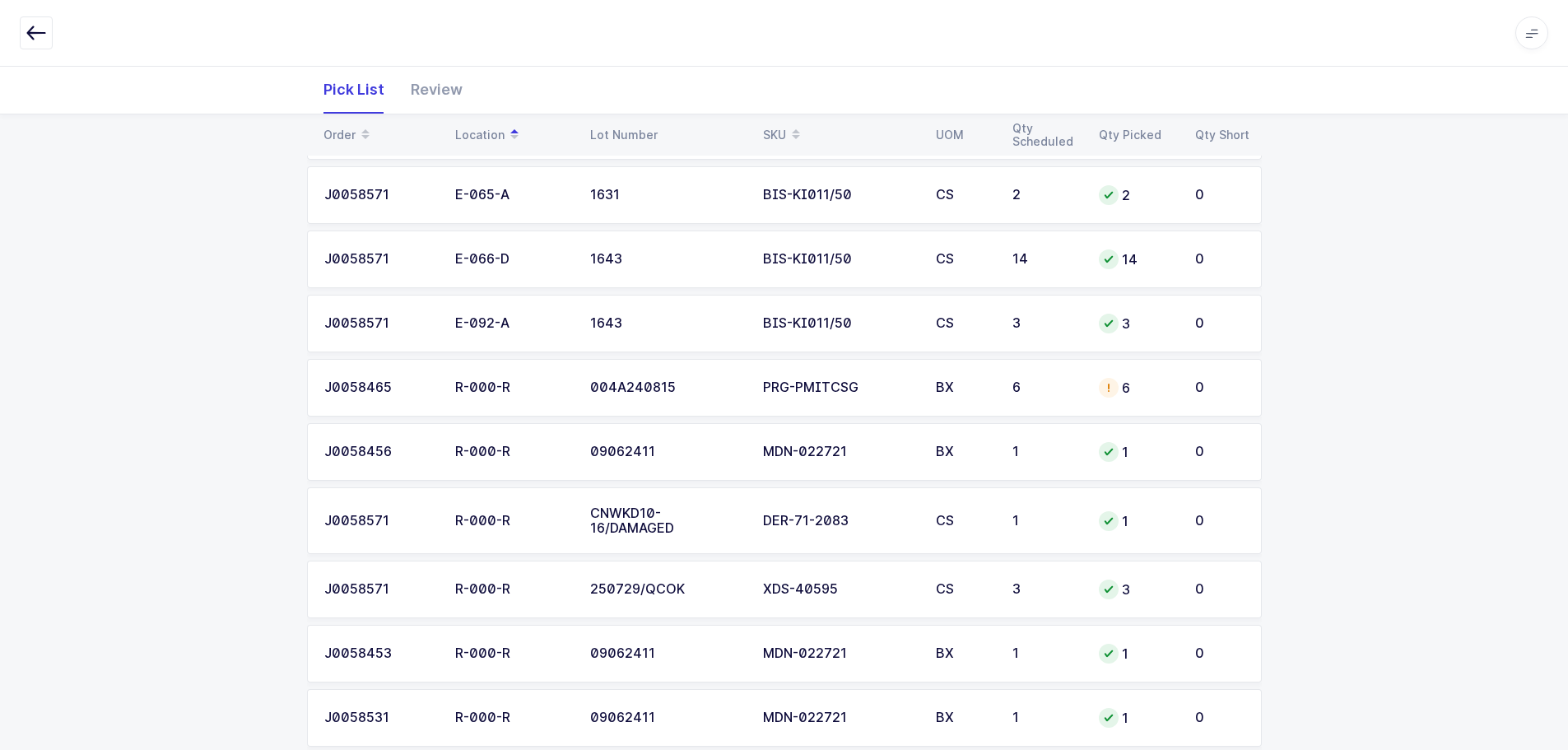
scroll to position [576, 0]
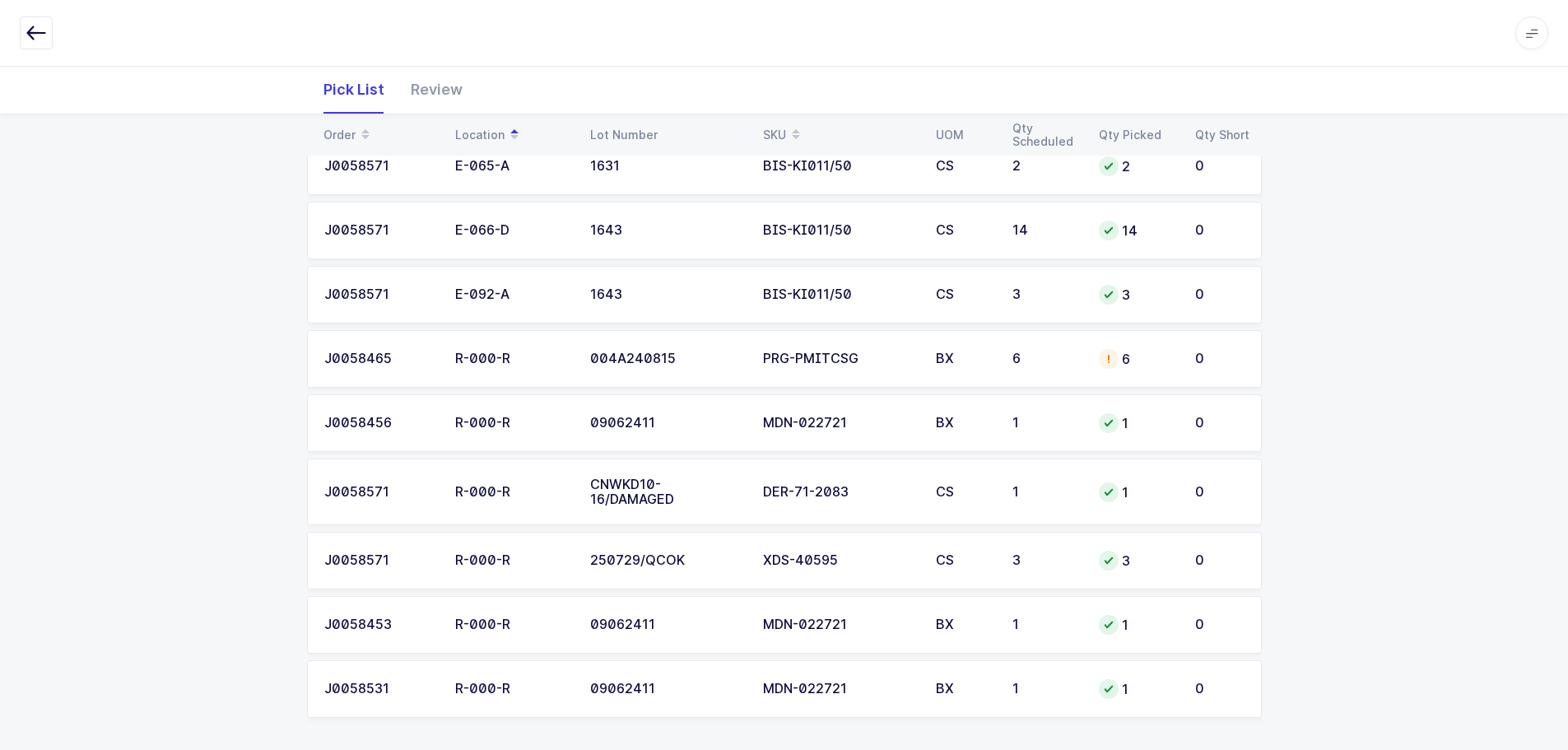
click at [649, 355] on div "004A240815" at bounding box center [667, 359] width 153 height 14
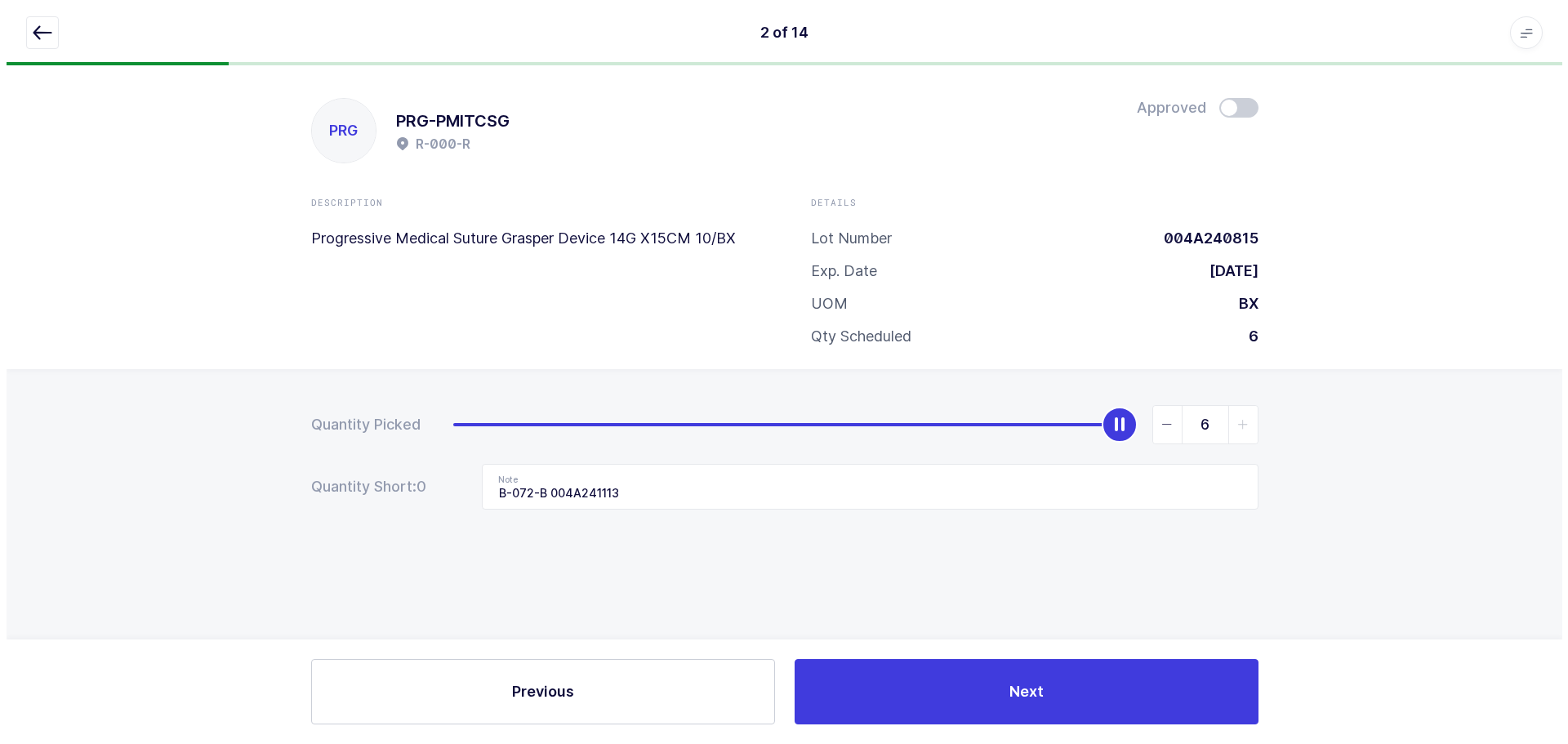
scroll to position [0, 0]
